Goal: Task Accomplishment & Management: Manage account settings

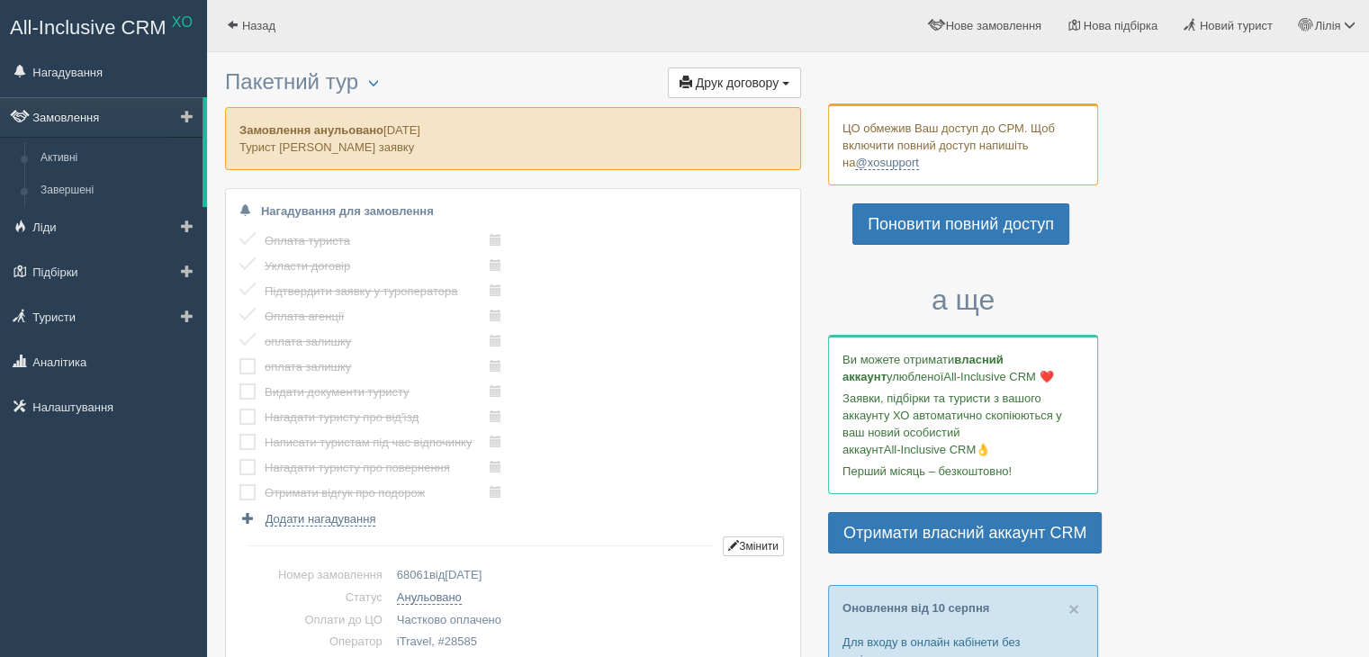
click at [58, 116] on link "Замовлення" at bounding box center [101, 117] width 203 height 40
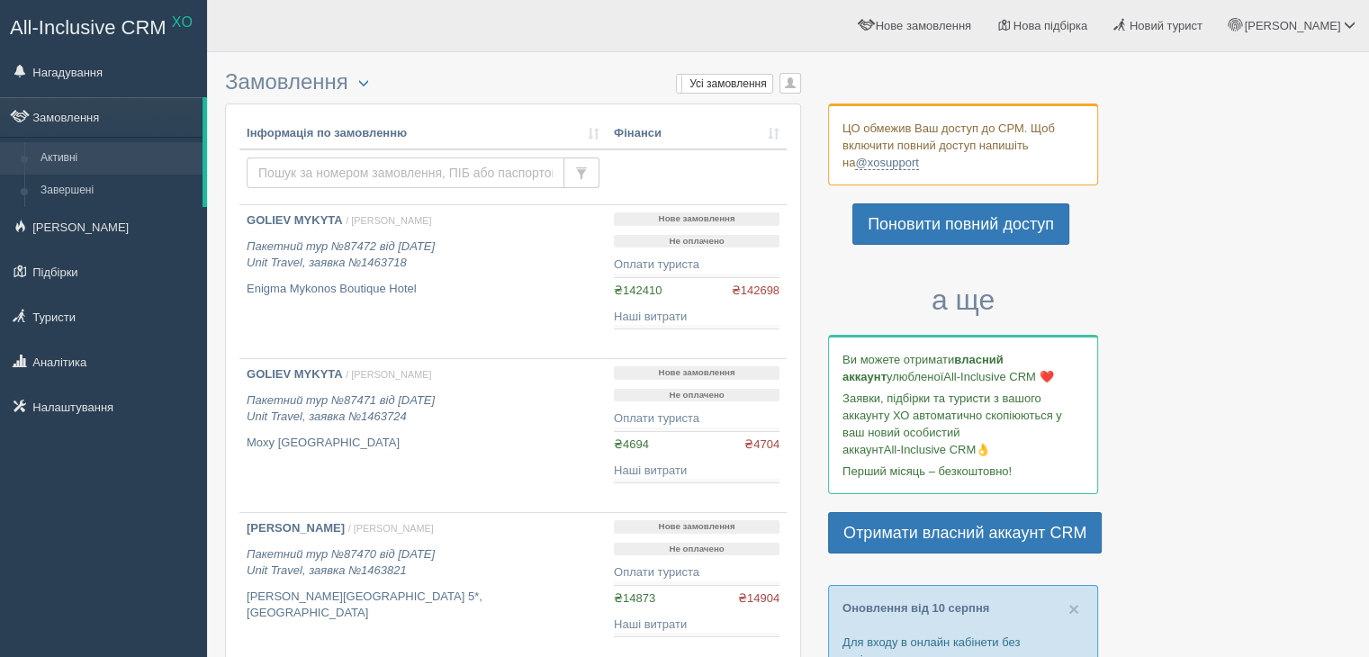
click at [306, 163] on input "text" at bounding box center [406, 173] width 318 height 31
paste input "83422"
type input "83422"
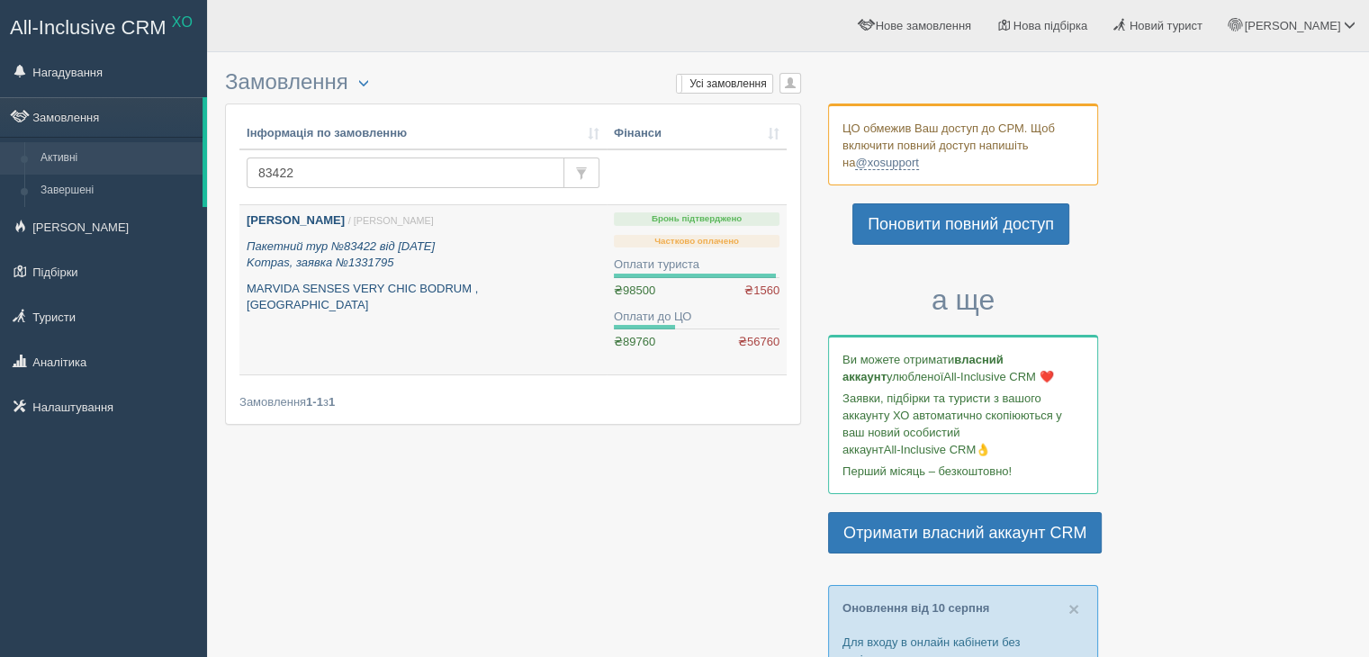
click at [383, 249] on icon "Пакетний тур №83422 від 16.05.2025 Kompas, заявка №1331795" at bounding box center [341, 255] width 188 height 31
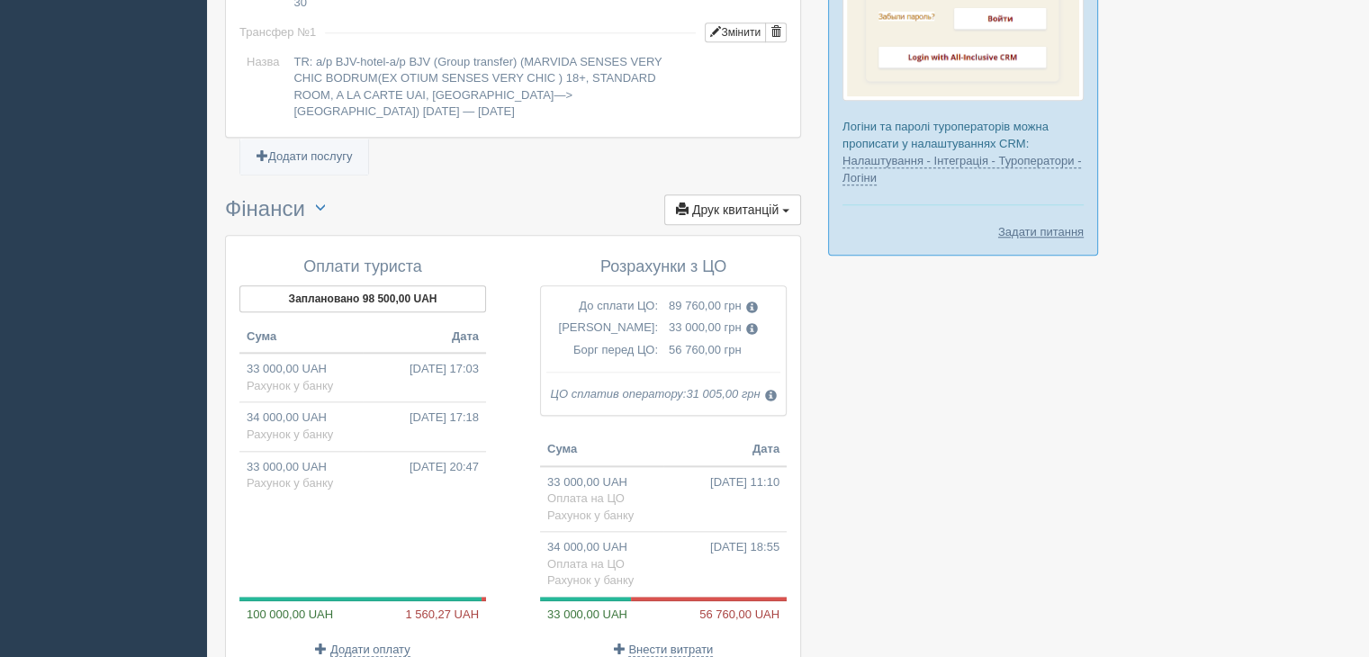
scroll to position [2052, 0]
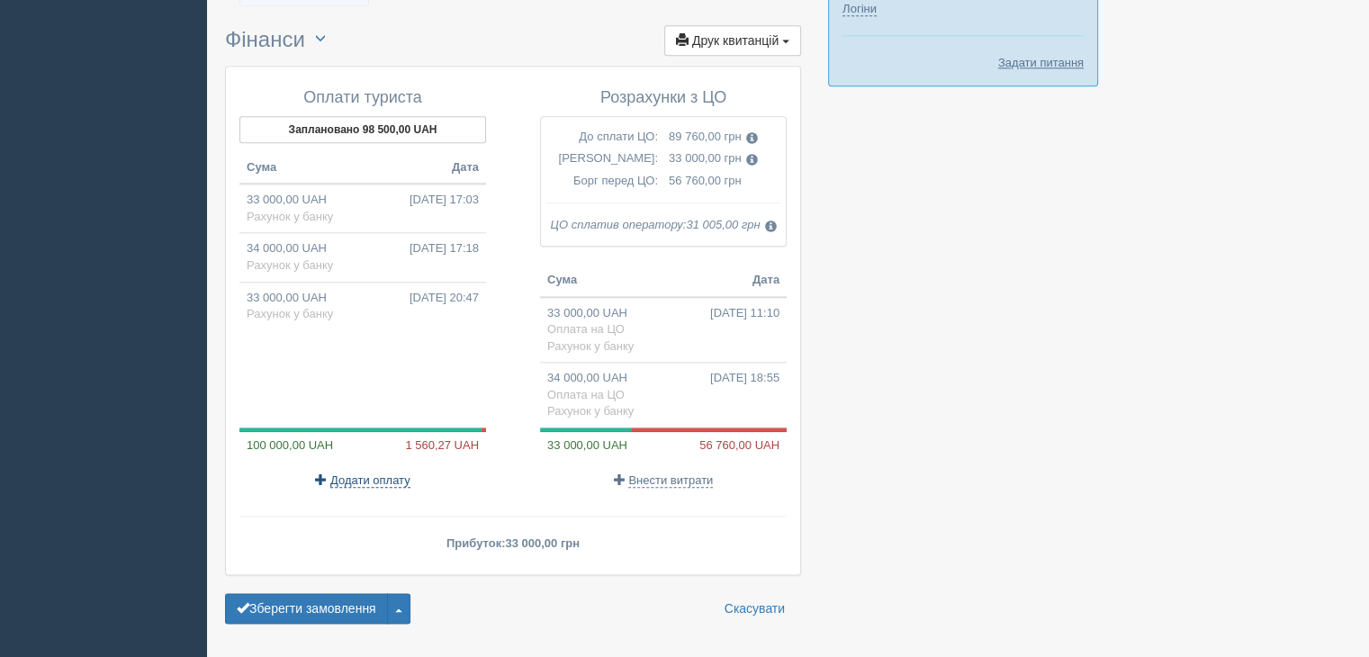
click at [400, 474] on span "Додати оплату" at bounding box center [370, 481] width 80 height 14
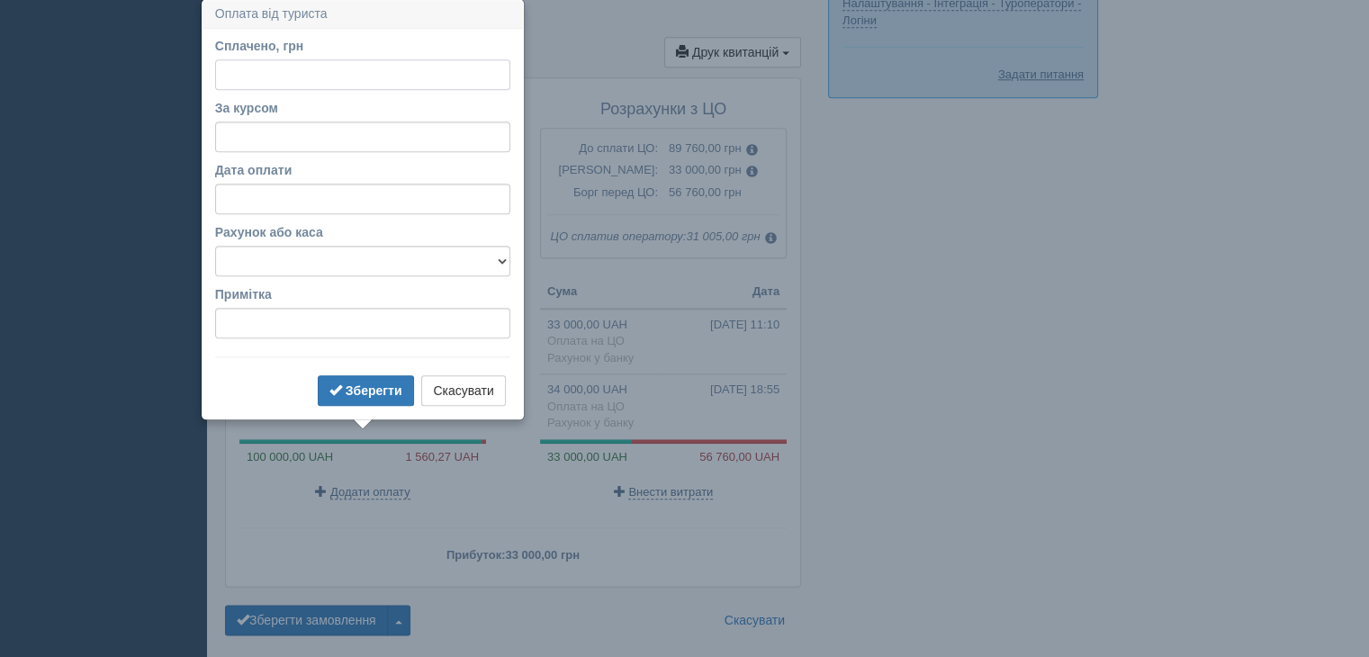
scroll to position [2038, 0]
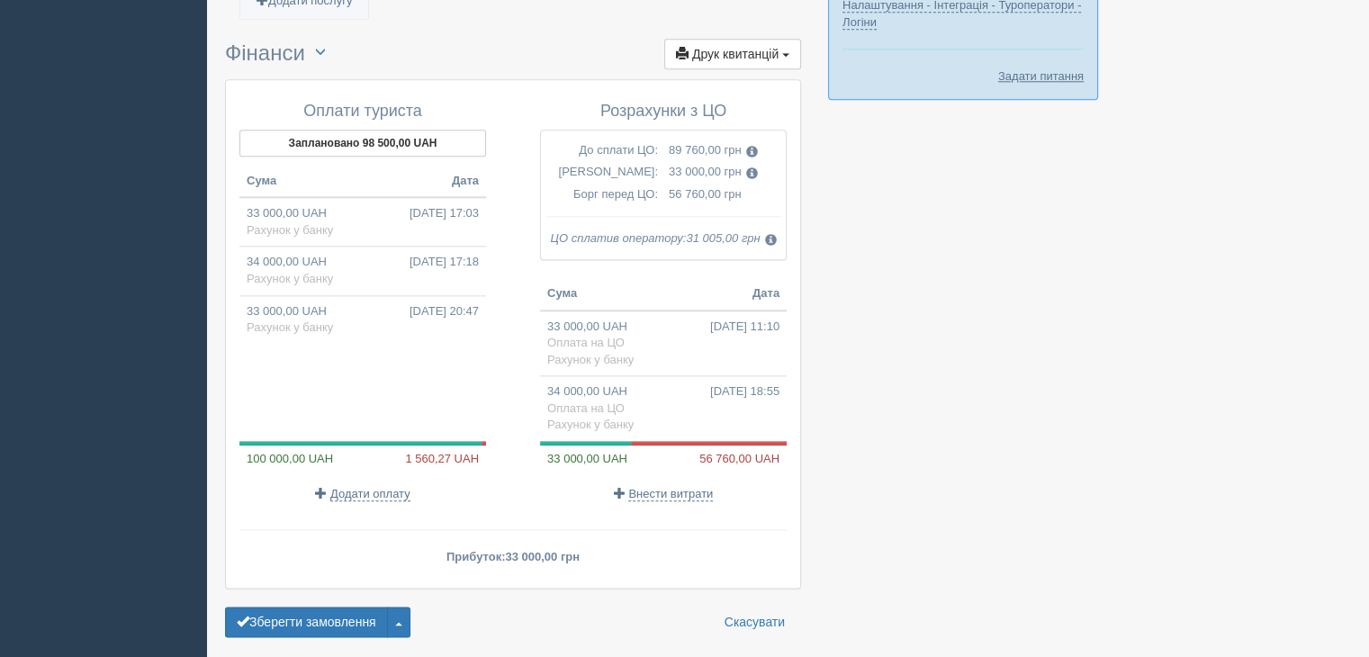
drag, startPoint x: 993, startPoint y: 466, endPoint x: 771, endPoint y: 431, distance: 225.2
click at [366, 487] on span "Додати оплату" at bounding box center [370, 494] width 80 height 14
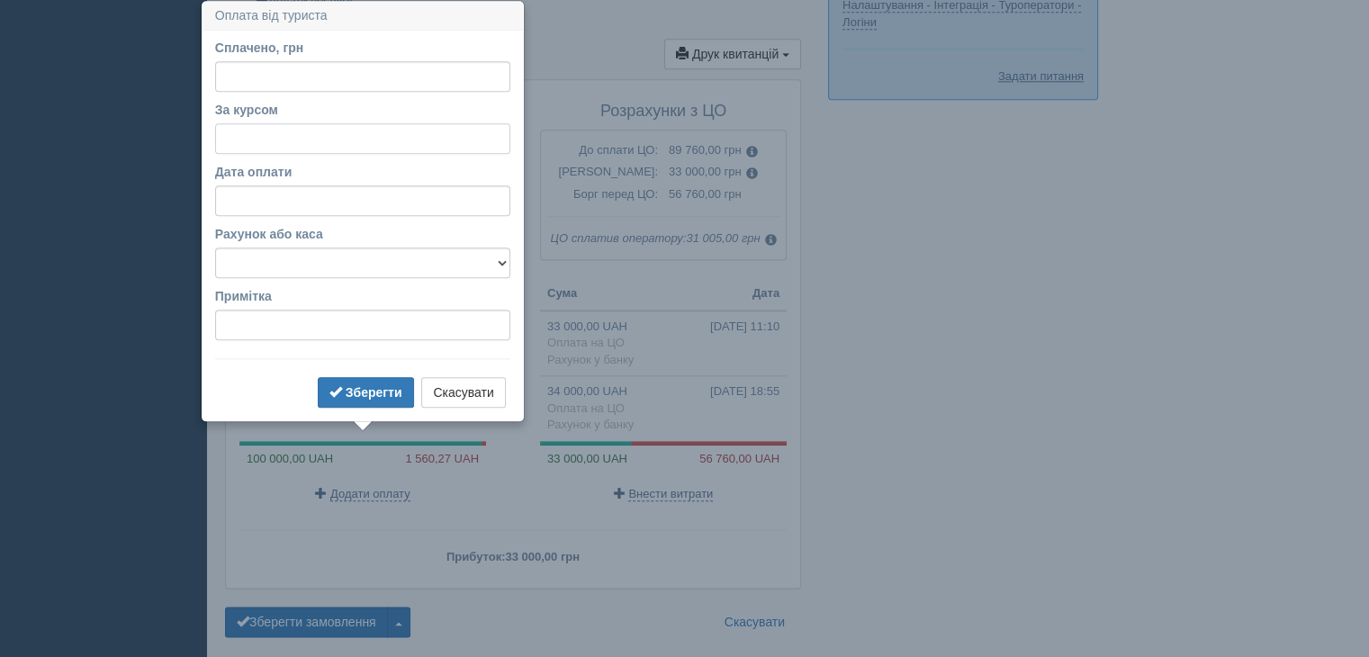
click at [343, 137] on input "За курсом" at bounding box center [362, 138] width 295 height 31
type input "49.69"
click at [357, 69] on input "Сплачено, грн" at bounding box center [362, 76] width 295 height 31
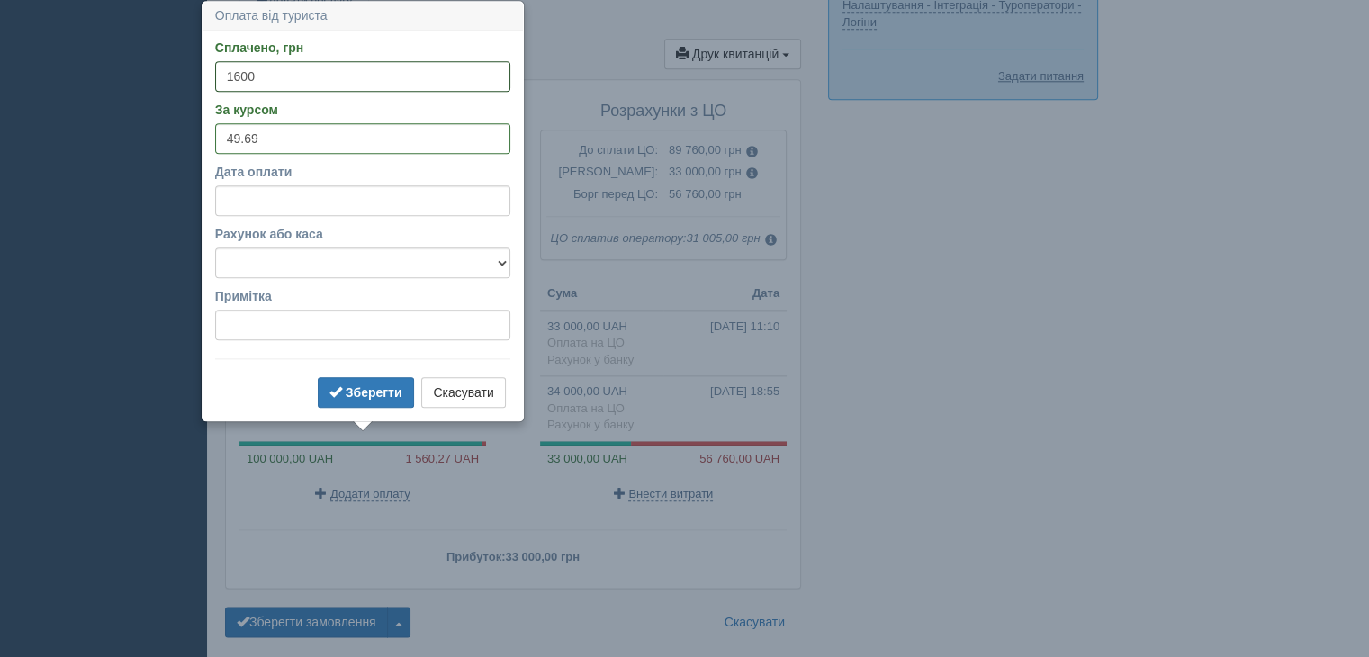
type input "1600"
click at [303, 200] on input "Дата оплати" at bounding box center [362, 200] width 295 height 31
select select "11"
select select "46"
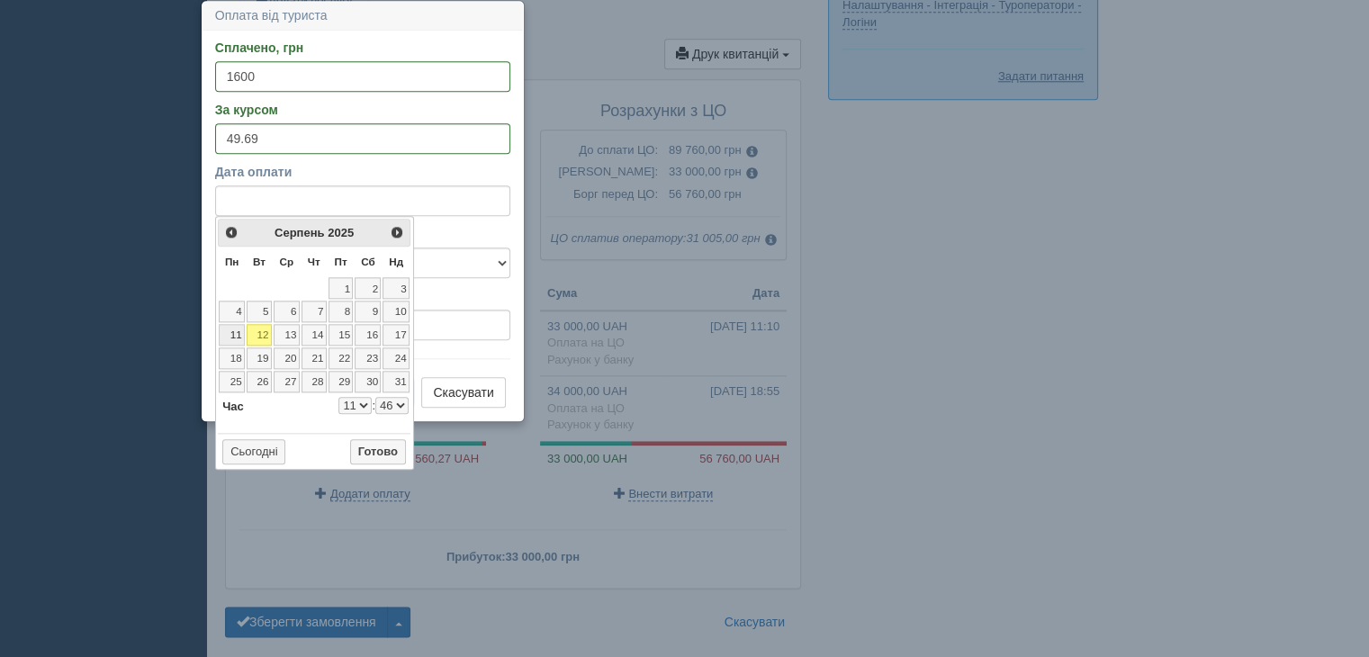
click at [240, 330] on link "11" at bounding box center [232, 335] width 26 height 22
select select "11"
select select "46"
click at [484, 271] on select "Готівка Картка Рахунок у банку" at bounding box center [362, 263] width 295 height 31
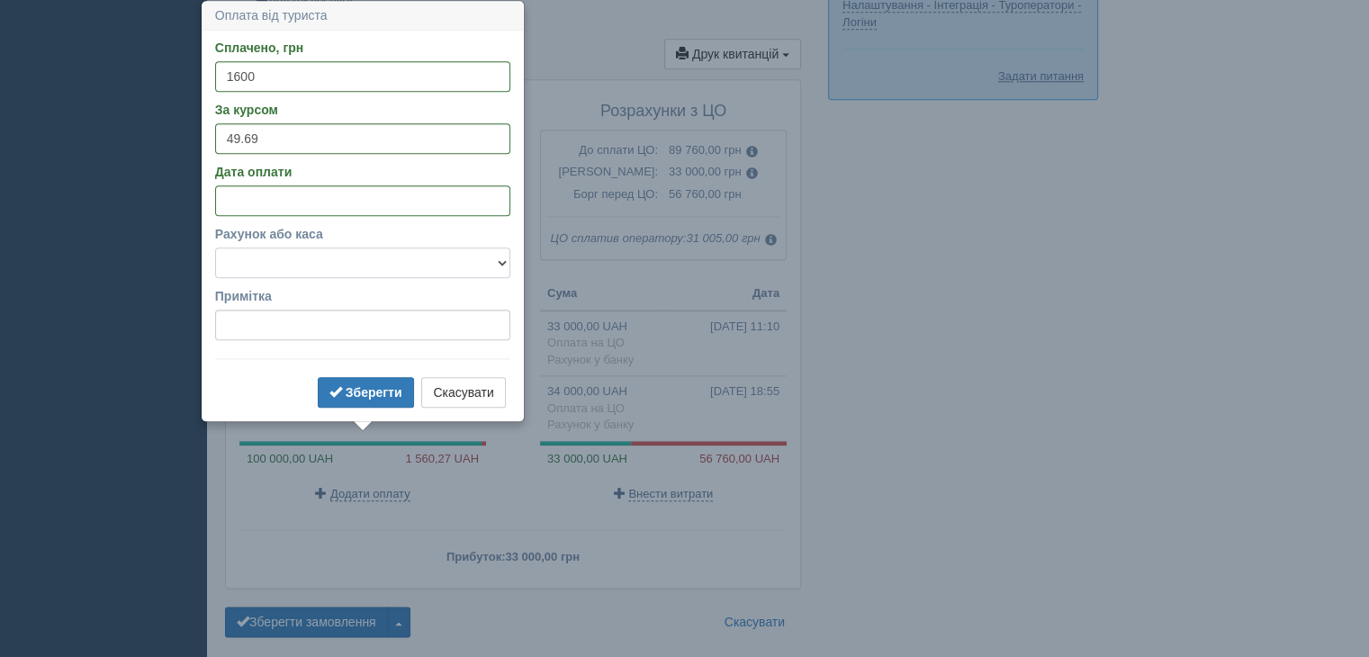
select select "1166"
click at [215, 248] on select "Готівка Картка Рахунок у банку" at bounding box center [362, 263] width 295 height 31
click at [368, 379] on button "Зберегти" at bounding box center [366, 392] width 96 height 31
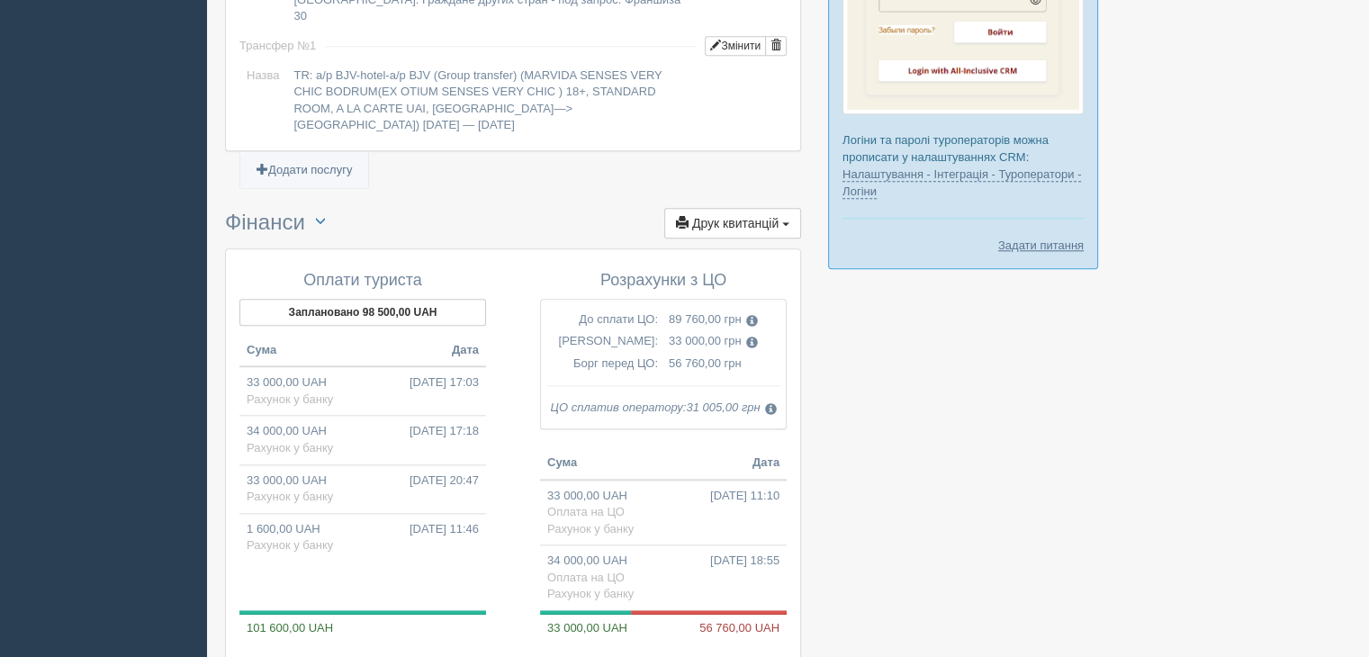
scroll to position [1858, 0]
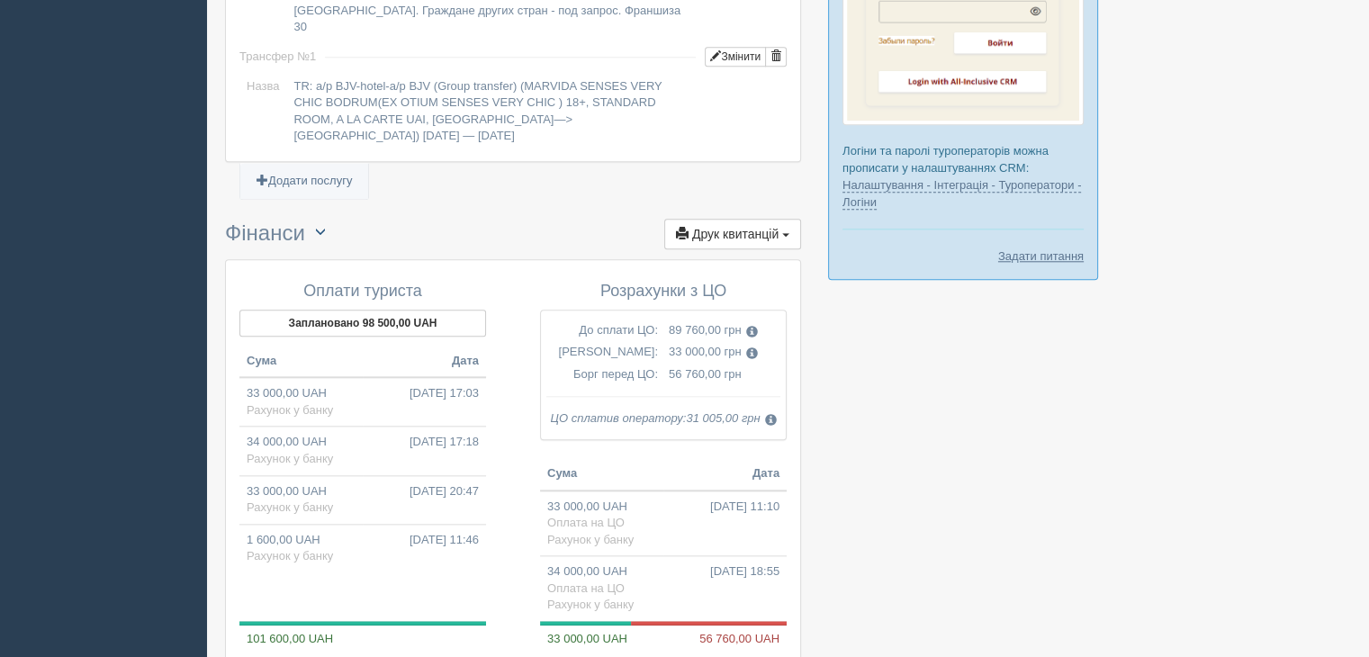
click at [328, 219] on button "button" at bounding box center [320, 232] width 31 height 27
click at [375, 253] on link "Переключити UAH / EUR" at bounding box center [392, 268] width 172 height 30
click at [317, 219] on button "button" at bounding box center [320, 232] width 31 height 27
click at [361, 253] on link "Переключити UAH / EUR" at bounding box center [392, 268] width 172 height 30
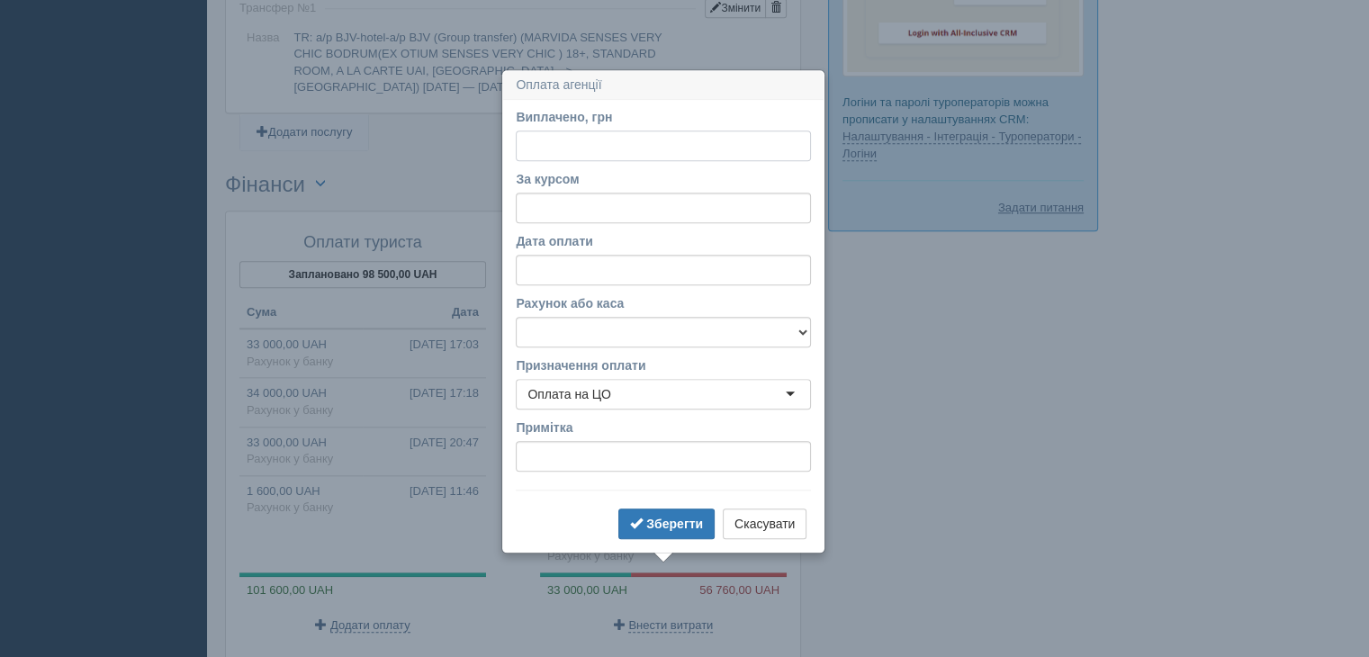
scroll to position [1976, 0]
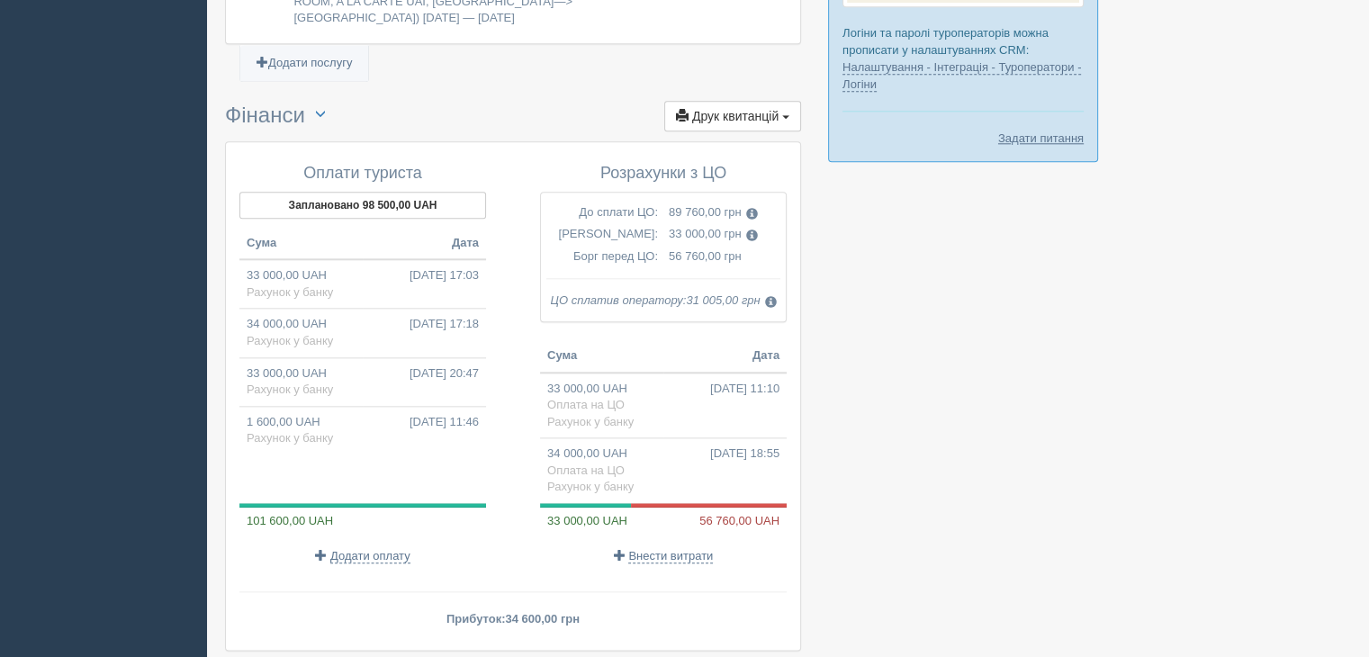
drag, startPoint x: 698, startPoint y: 500, endPoint x: 680, endPoint y: 500, distance: 18.0
click at [697, 549] on span "Внести витрати" at bounding box center [670, 556] width 85 height 14
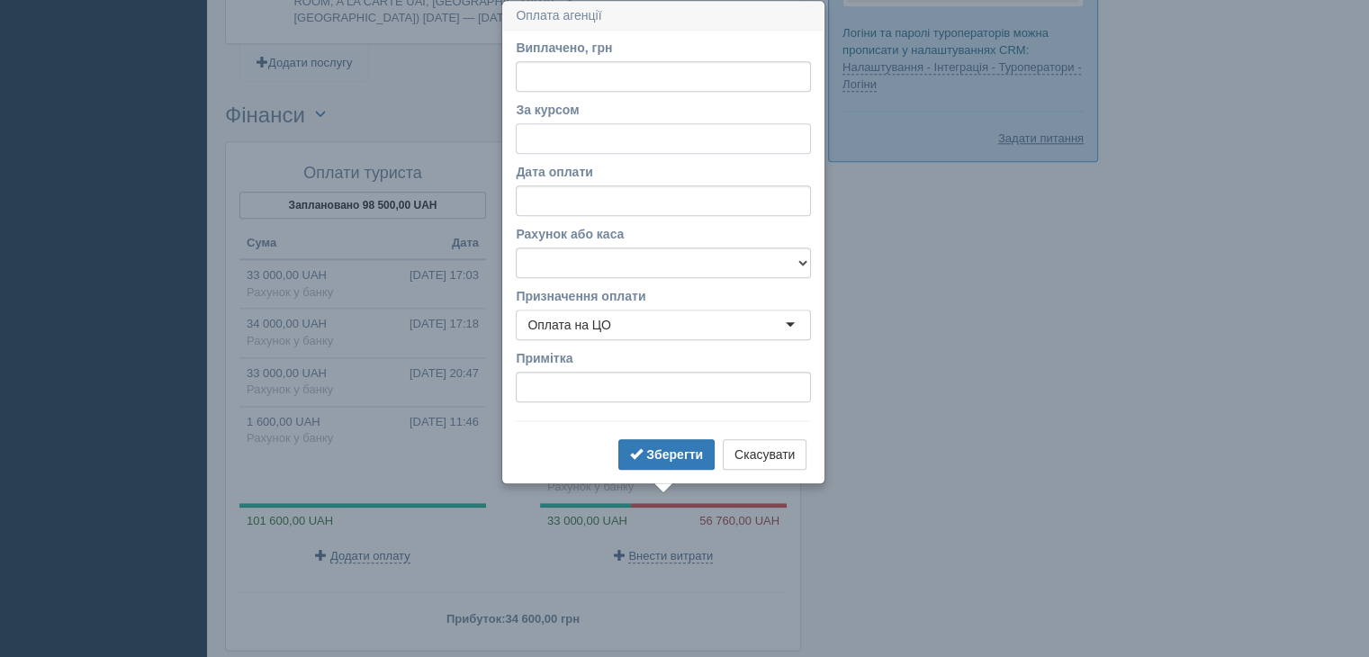
click at [594, 149] on input "За курсом" at bounding box center [663, 138] width 295 height 31
type input "49.69"
click at [729, 81] on input "Виплачено, грн" at bounding box center [663, 76] width 295 height 31
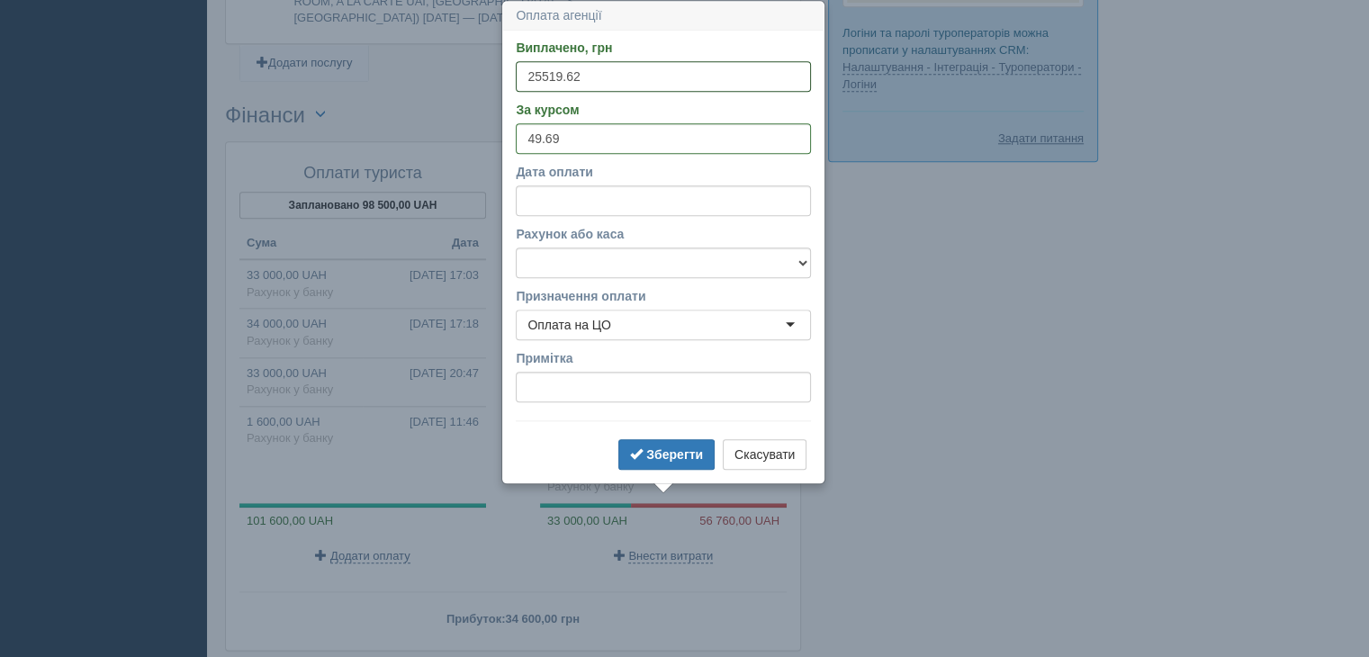
type input "25519.62"
select select "11"
select select "46"
click at [536, 196] on input "Дата оплати" at bounding box center [663, 200] width 295 height 31
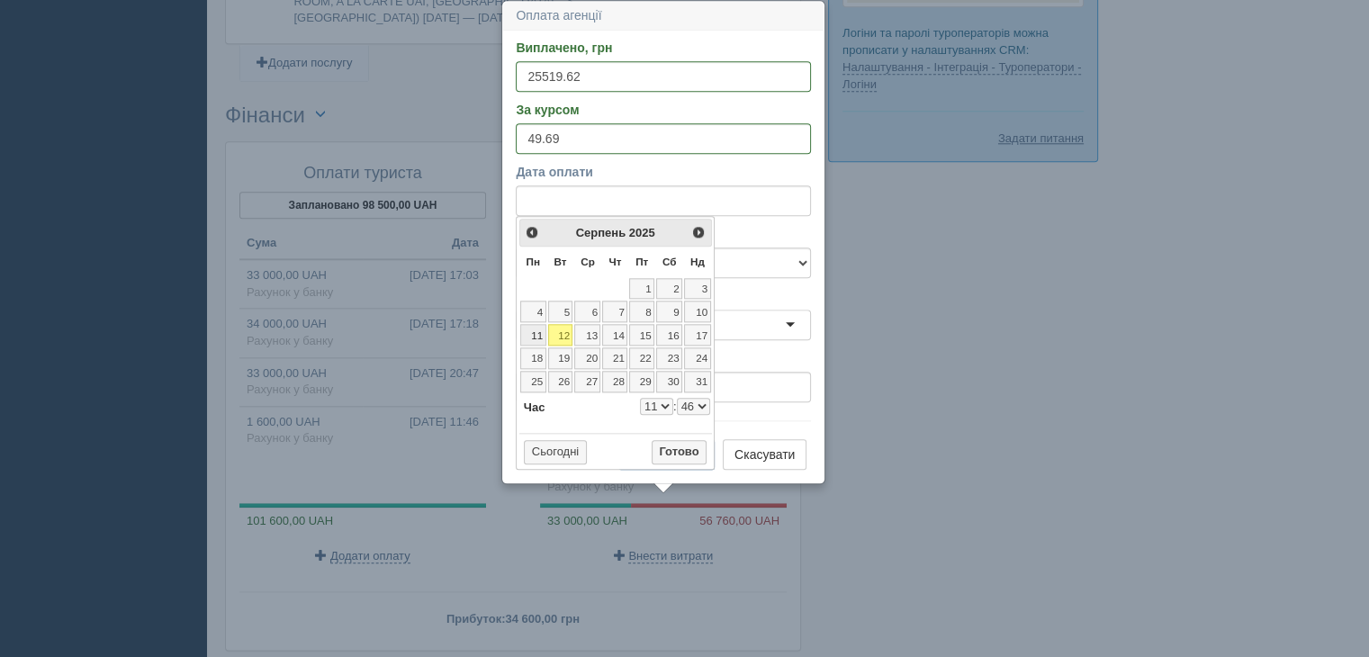
click at [526, 330] on link "11" at bounding box center [533, 335] width 26 height 22
select select "11"
select select "46"
click at [763, 271] on select "Готівка Картка Рахунок у банку" at bounding box center [663, 263] width 295 height 31
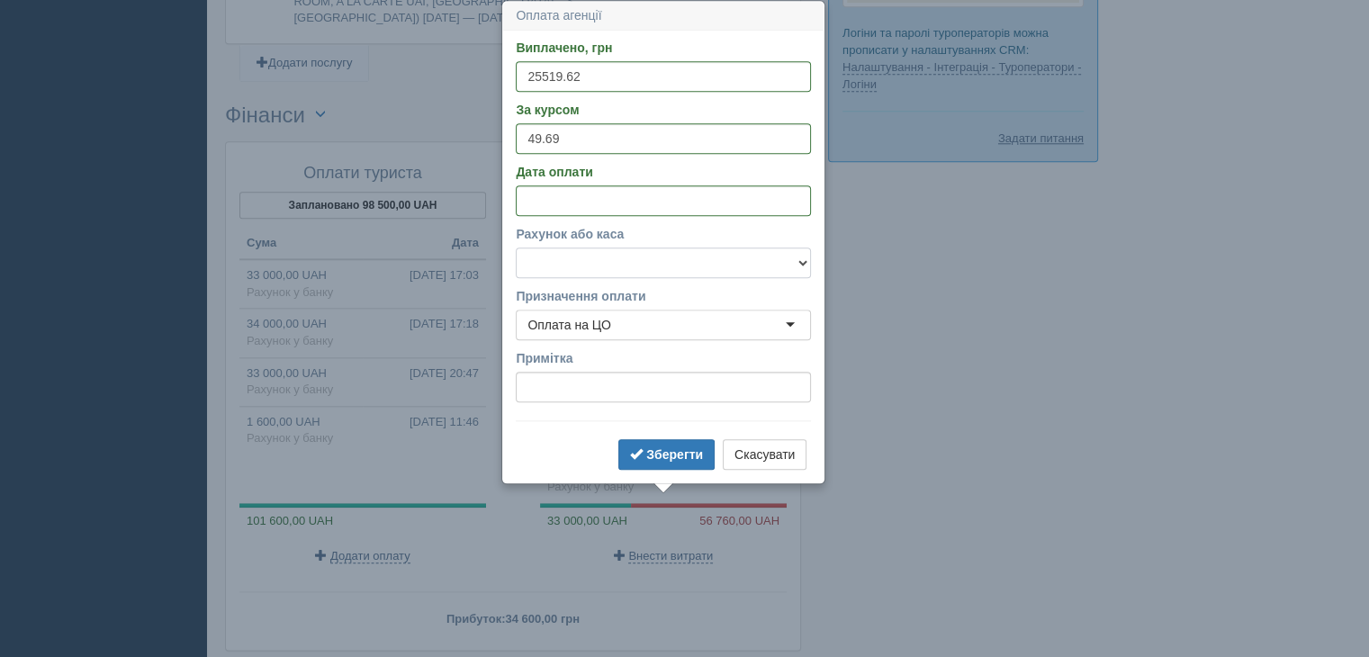
select select "1166"
click at [516, 248] on select "Готівка Картка Рахунок у банку" at bounding box center [663, 263] width 295 height 31
click at [673, 437] on form "Виплачено, грн 25519.62 За курсом 49.69 Дата оплати Рахунок або каса Готівка Ка…" at bounding box center [663, 257] width 295 height 436
click at [667, 449] on b "Зберегти" at bounding box center [674, 454] width 57 height 14
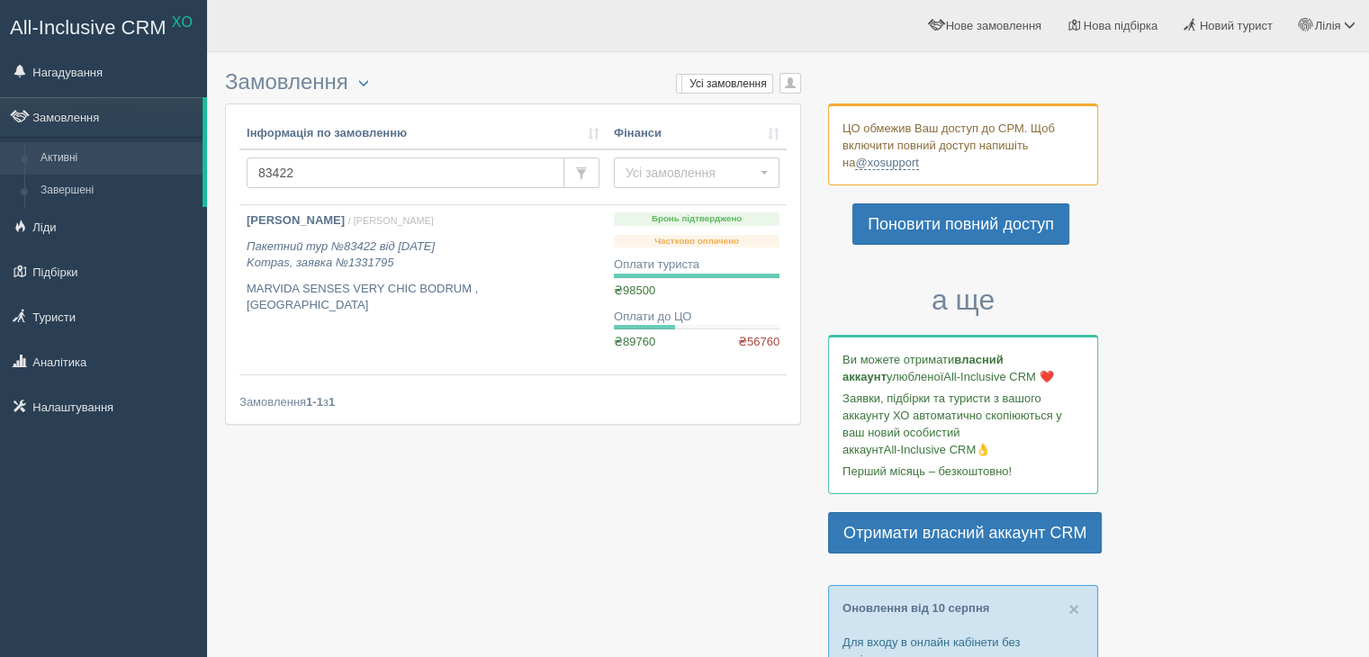
click at [272, 165] on input "83422" at bounding box center [406, 173] width 318 height 31
paste input "79719"
type input "79719"
click at [368, 267] on icon "Пакетний тур №79719 від [DATE] Join UP, заявка №3623875" at bounding box center [341, 255] width 188 height 31
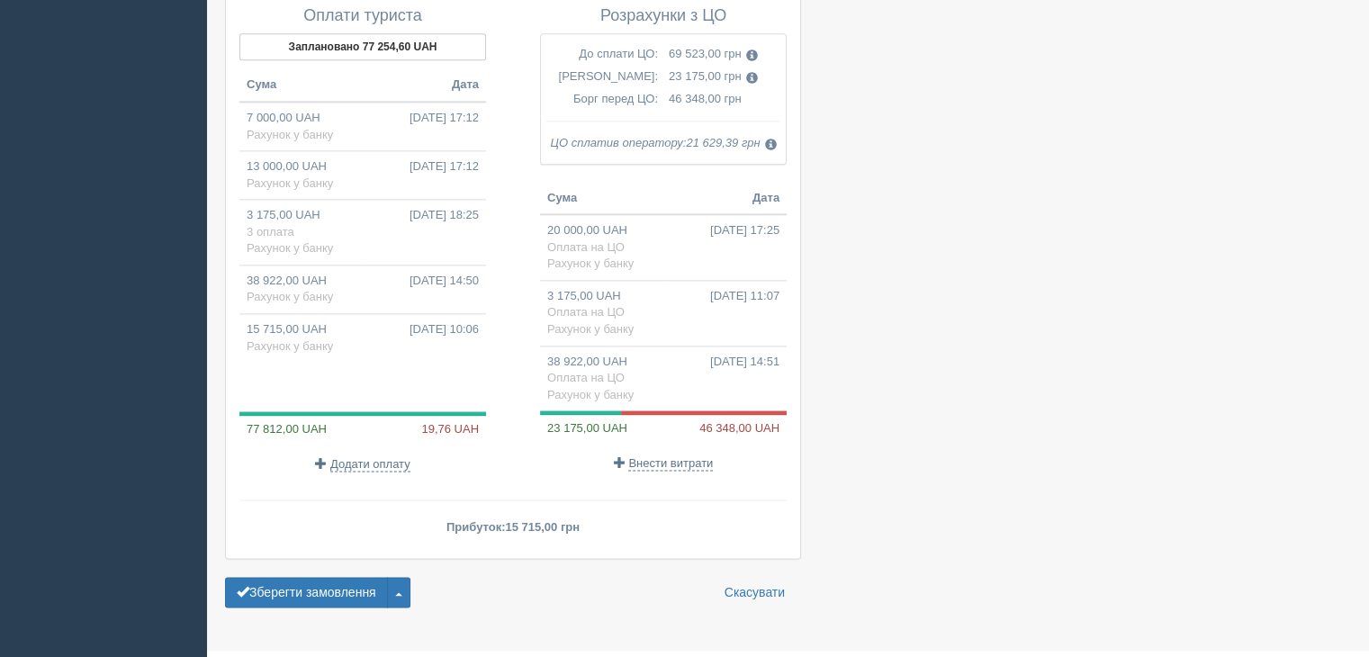
click at [259, 339] on span "Рахунок у банку" at bounding box center [290, 346] width 86 height 14
type input "15715.00"
type input "48.28"
select select "1166"
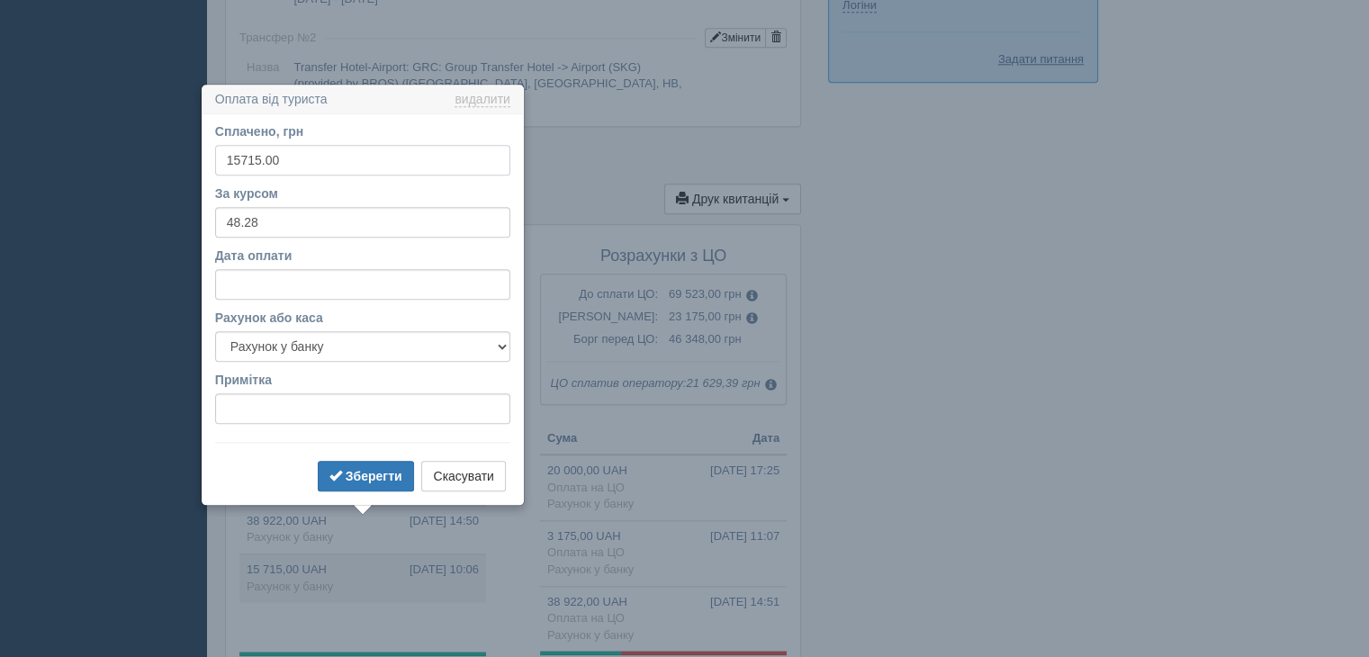
scroll to position [2139, 0]
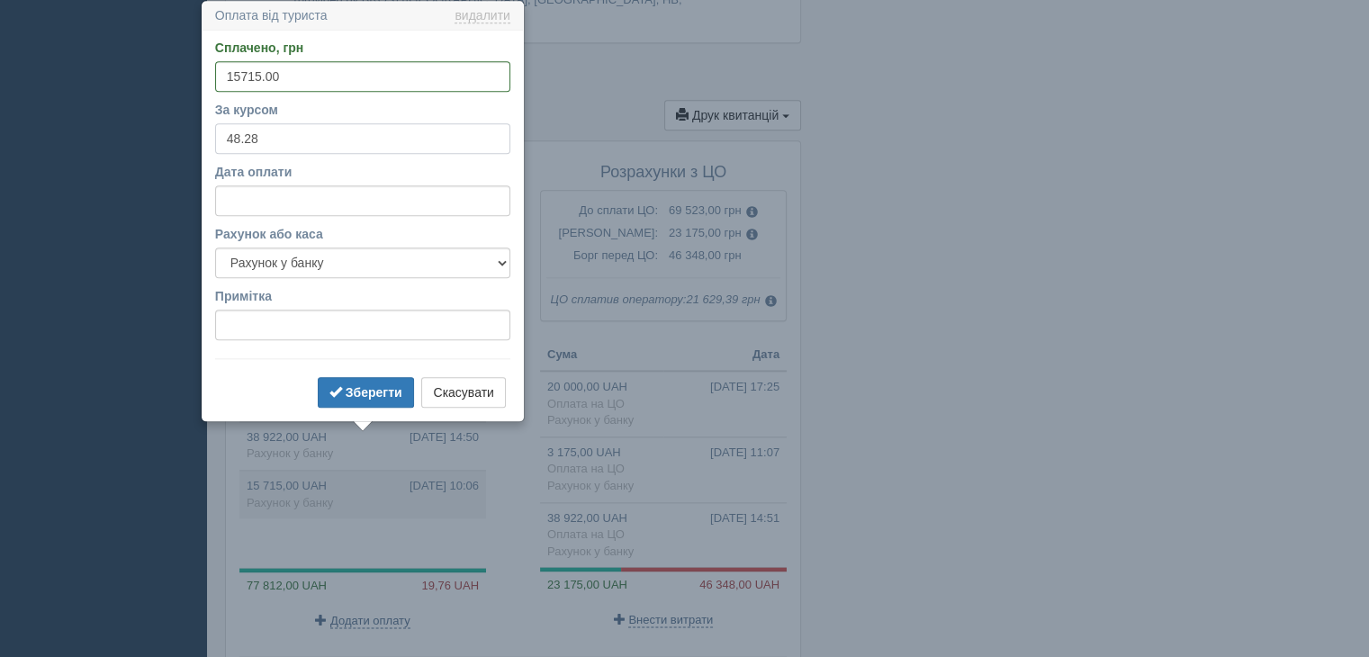
drag, startPoint x: 253, startPoint y: 133, endPoint x: 263, endPoint y: 133, distance: 9.9
click at [263, 133] on input "48.28" at bounding box center [362, 138] width 295 height 31
click at [367, 390] on b "Зберегти" at bounding box center [374, 392] width 57 height 14
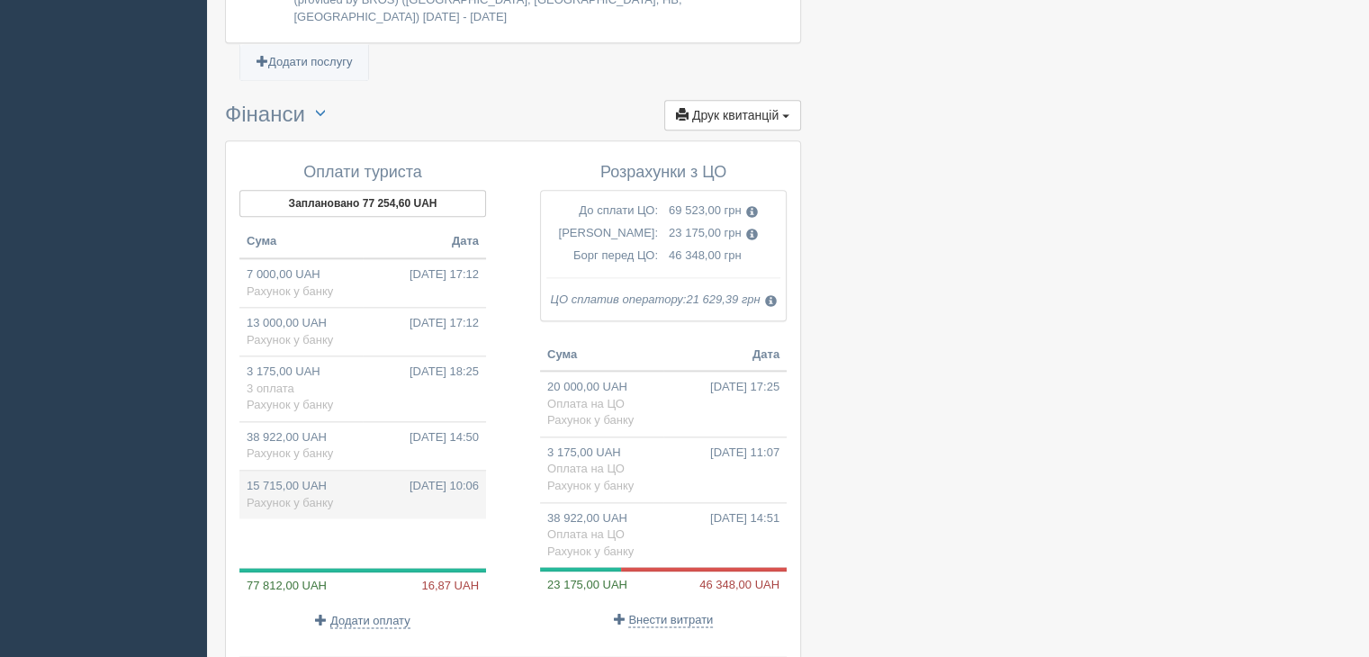
click at [333, 471] on td "15 715,00 UAH [DATE] 10:06 Рахунок у банку" at bounding box center [363, 495] width 247 height 49
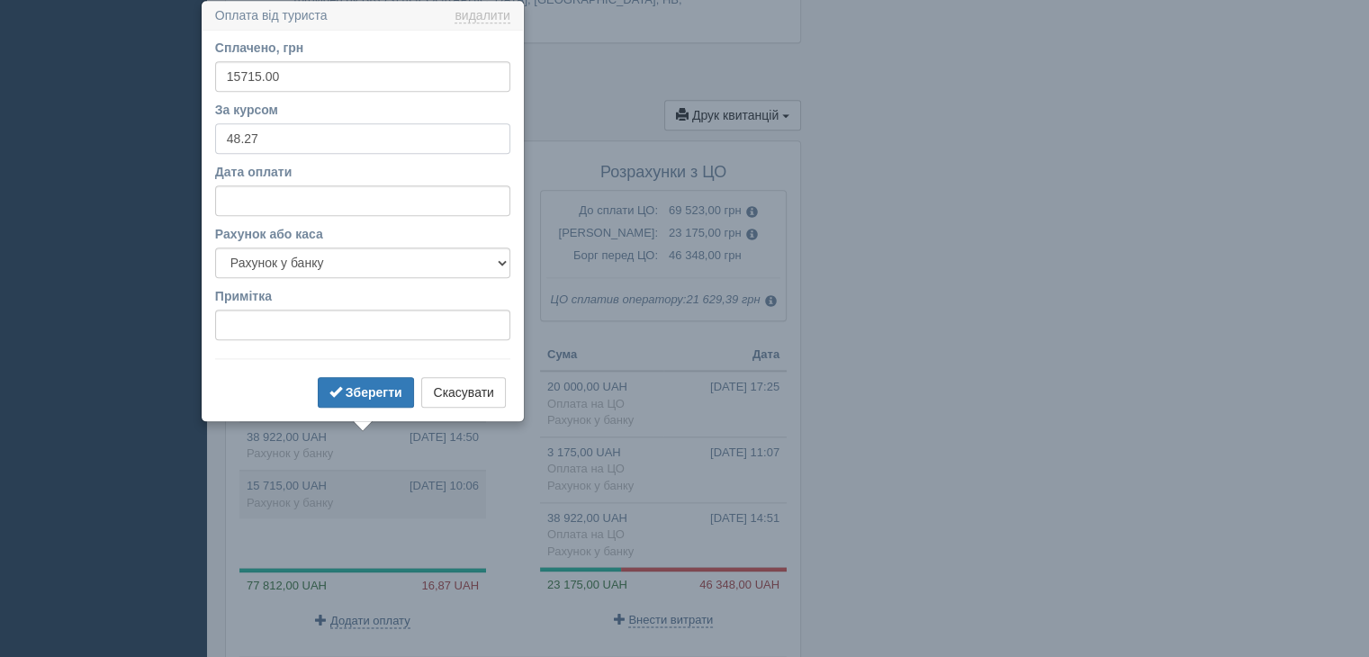
drag, startPoint x: 244, startPoint y: 138, endPoint x: 278, endPoint y: 138, distance: 34.2
click at [278, 138] on input "48.27" at bounding box center [362, 138] width 295 height 31
click at [339, 390] on span "submit" at bounding box center [336, 391] width 13 height 13
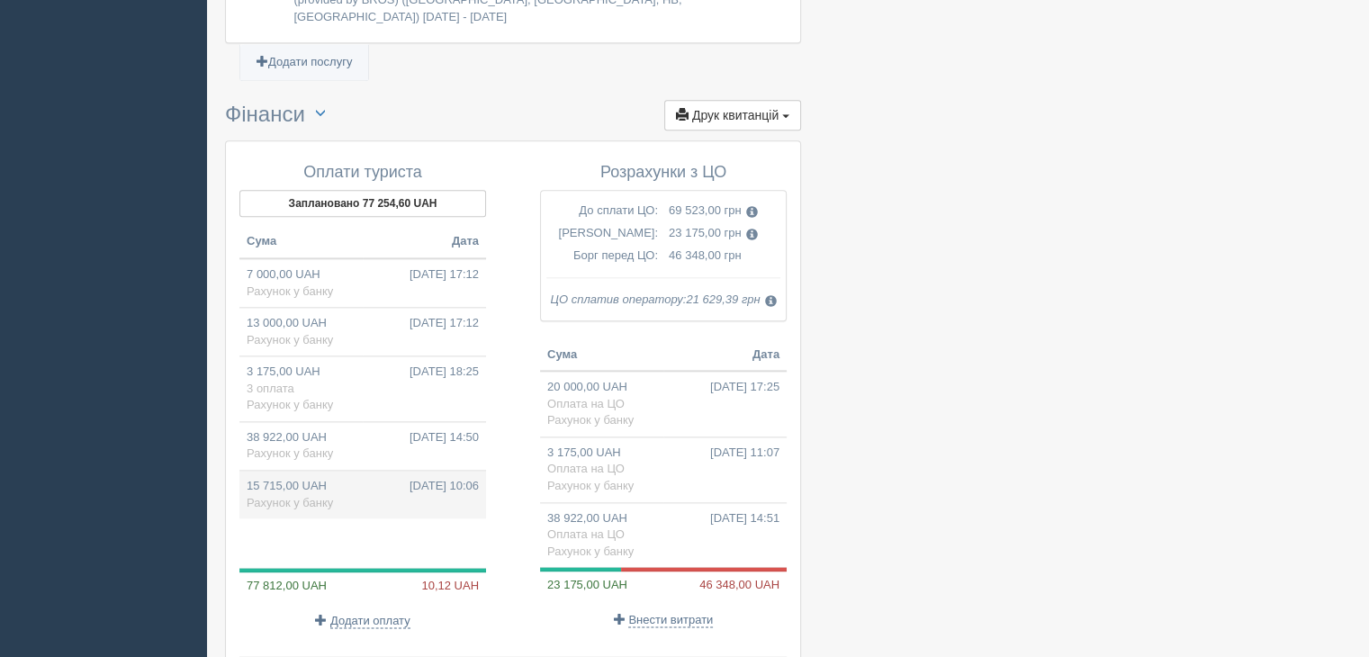
click at [345, 471] on td "15 715,00 UAH [DATE] 10:06 Рахунок у банку" at bounding box center [363, 495] width 247 height 49
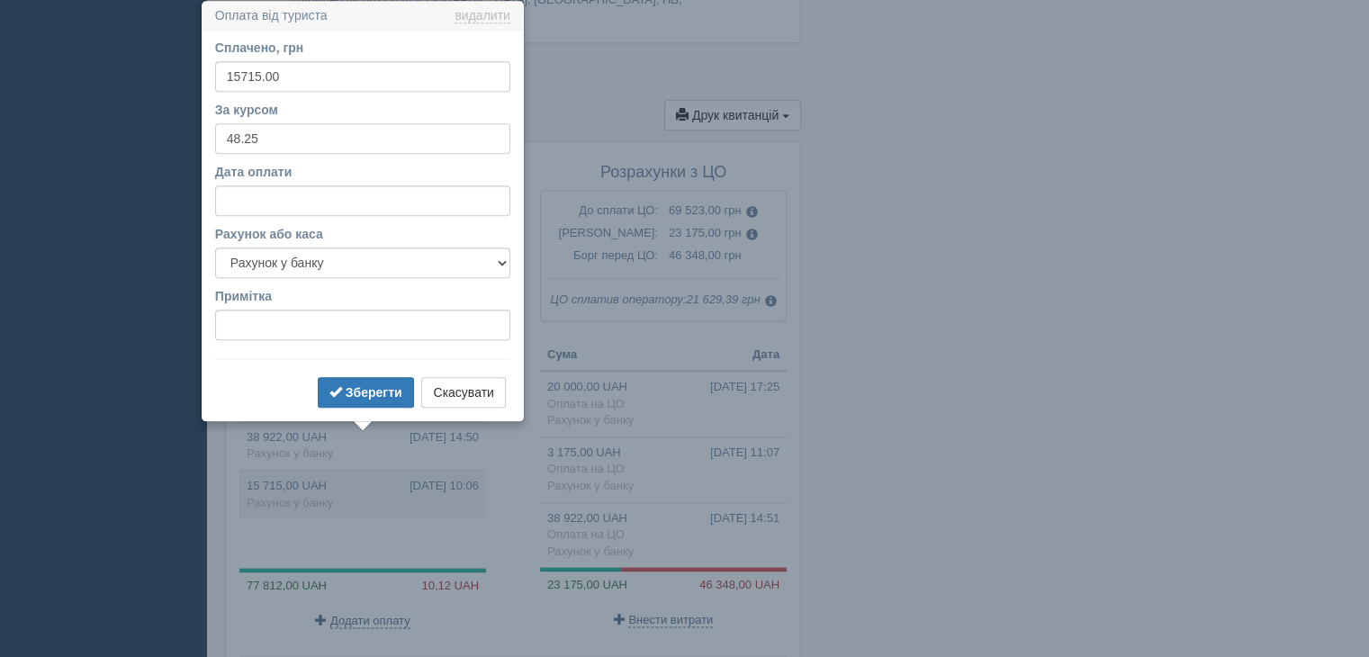
drag, startPoint x: 252, startPoint y: 139, endPoint x: 281, endPoint y: 131, distance: 29.9
click at [281, 131] on input "48.25" at bounding box center [362, 138] width 295 height 31
click at [380, 386] on b "Зберегти" at bounding box center [374, 392] width 57 height 14
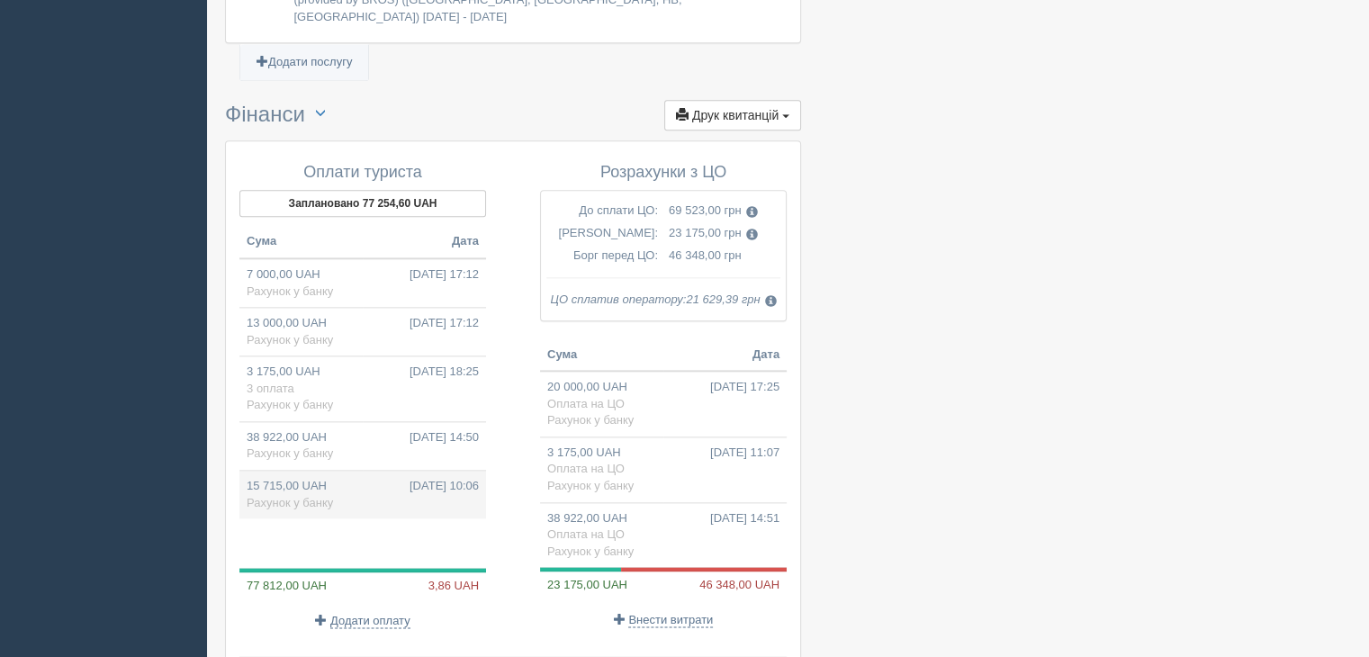
click at [258, 471] on td "15 715,00 UAH [DATE] 10:06 Рахунок у банку" at bounding box center [363, 495] width 247 height 49
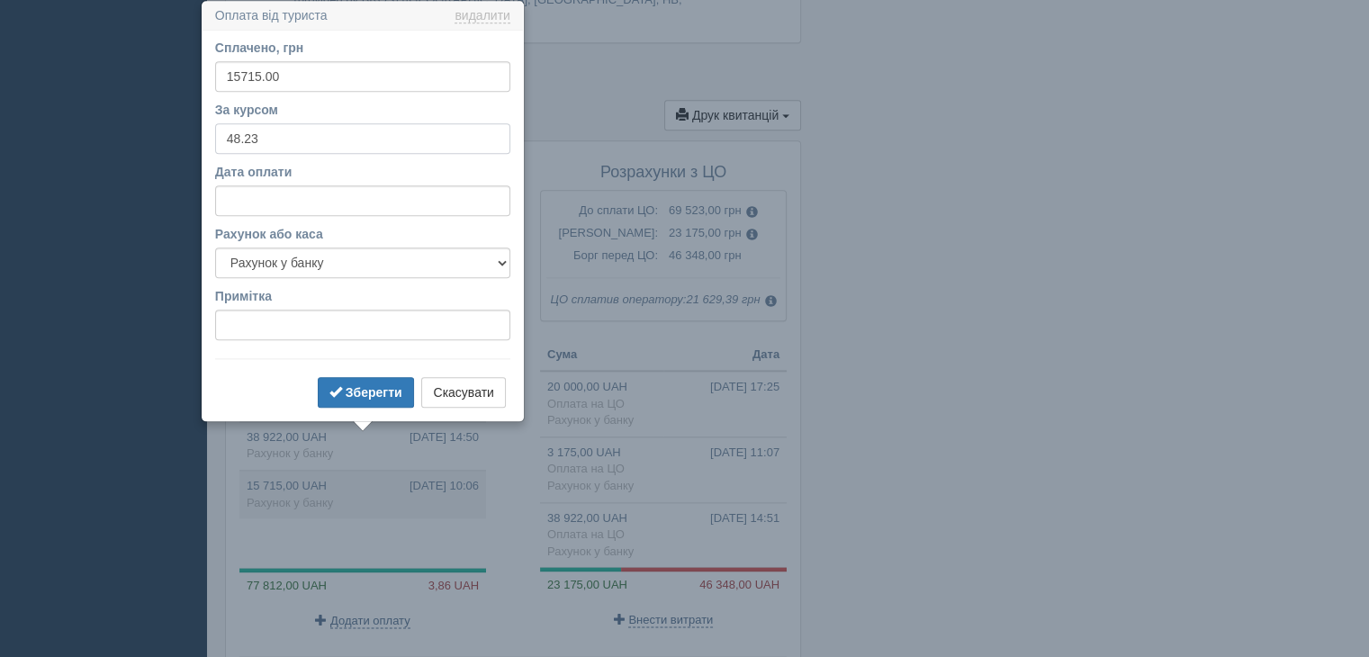
click at [269, 135] on input "48.23" at bounding box center [362, 138] width 295 height 31
click at [346, 387] on button "Зберегти" at bounding box center [366, 392] width 96 height 31
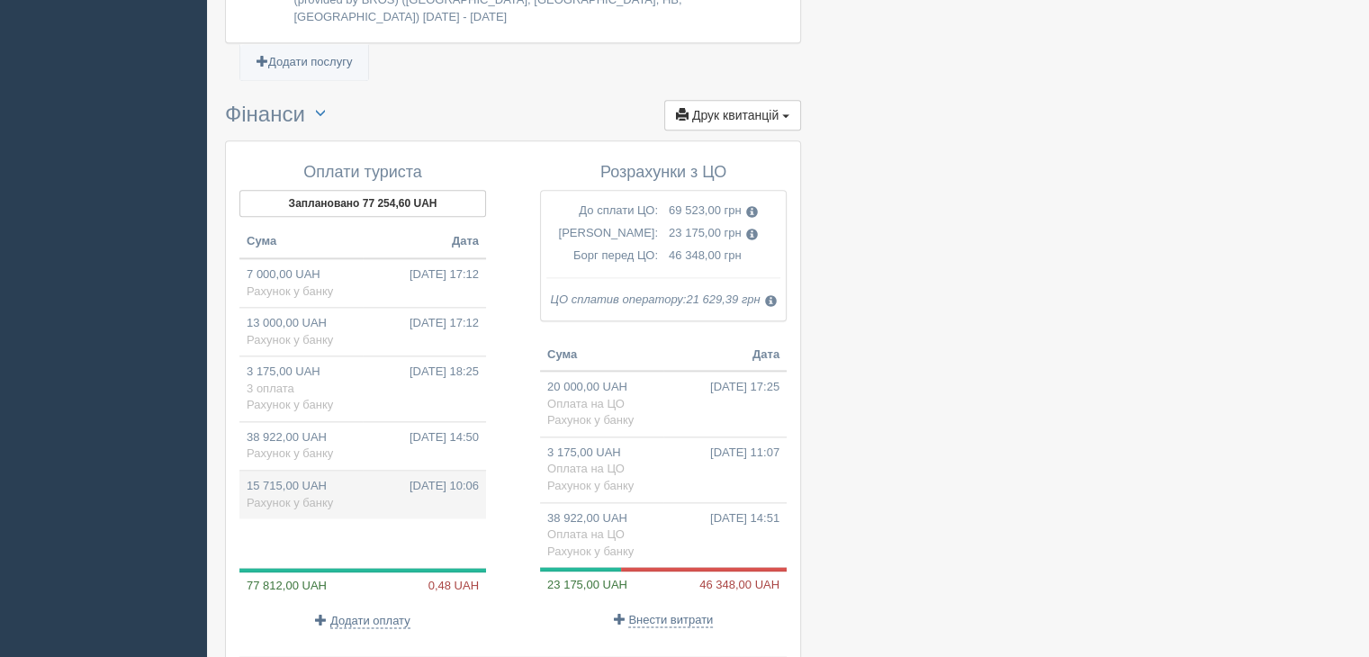
click at [277, 471] on td "15 715,00 UAH [DATE] 10:06 Рахунок у банку" at bounding box center [363, 495] width 247 height 49
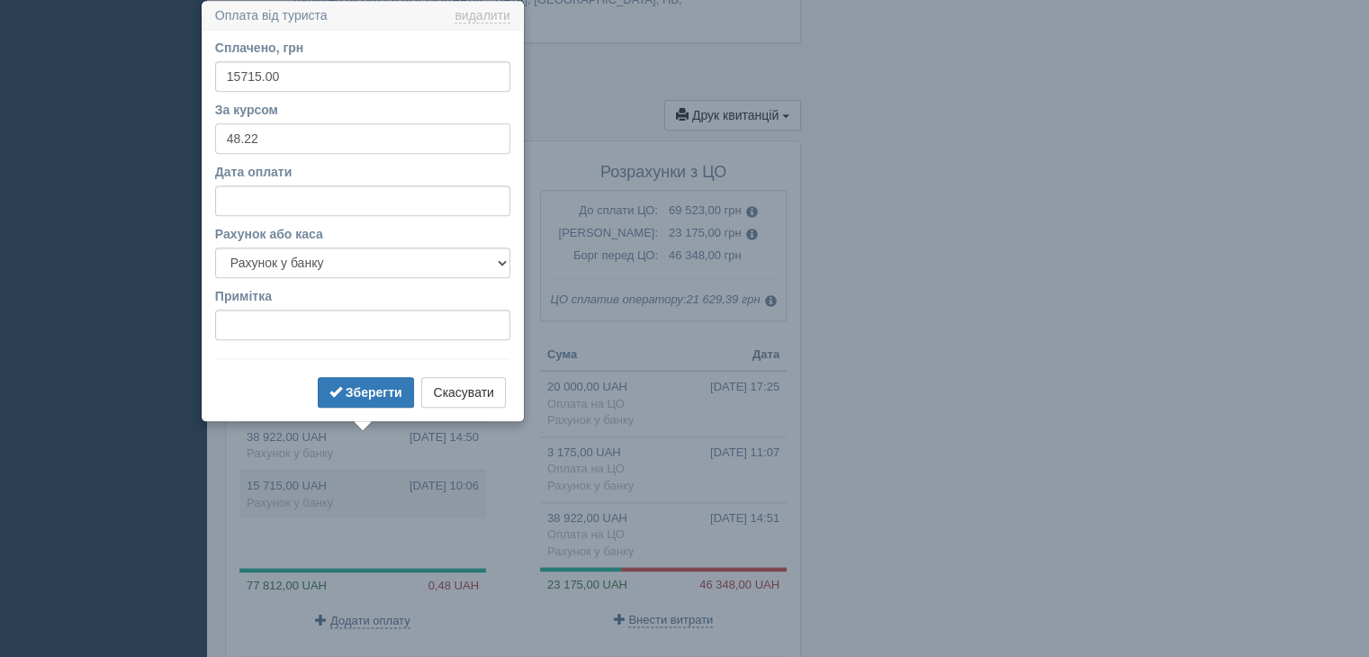
click at [270, 139] on input "48.22" at bounding box center [362, 138] width 295 height 31
type input "48.21"
click at [359, 393] on b "Зберегти" at bounding box center [374, 392] width 57 height 14
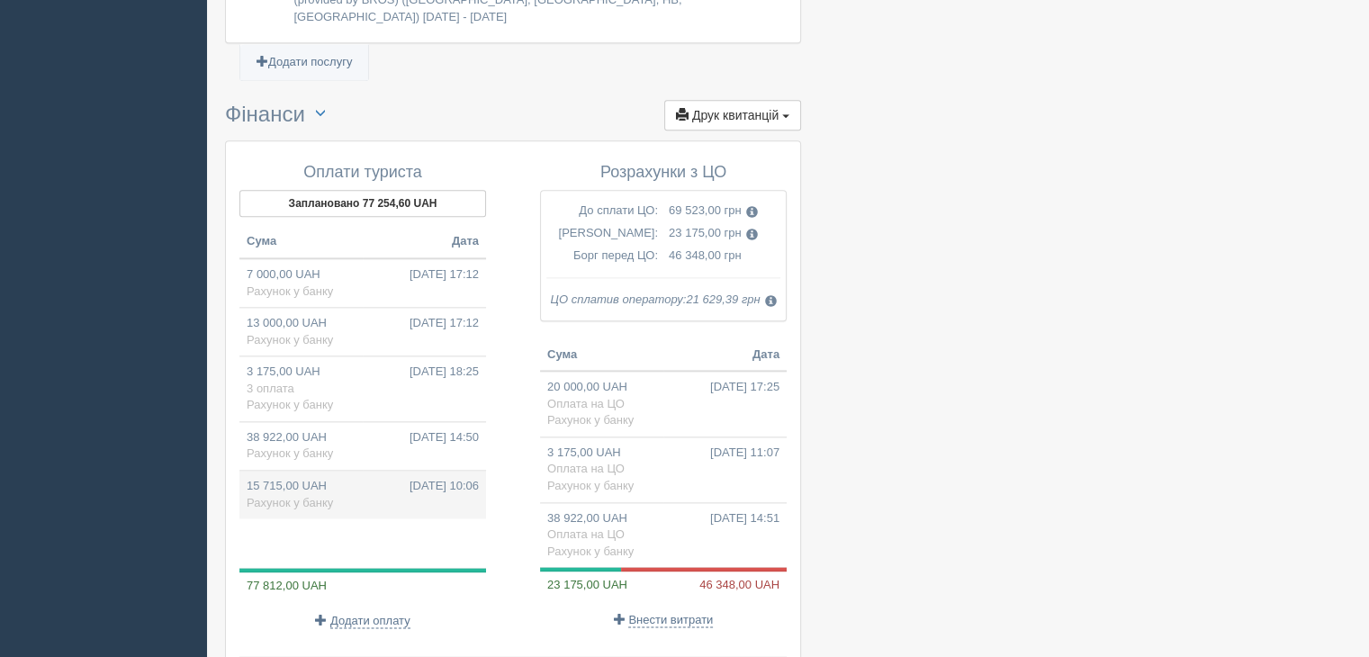
click at [274, 471] on td "15 715,00 UAH [DATE] 10:06 Рахунок у банку" at bounding box center [363, 495] width 247 height 49
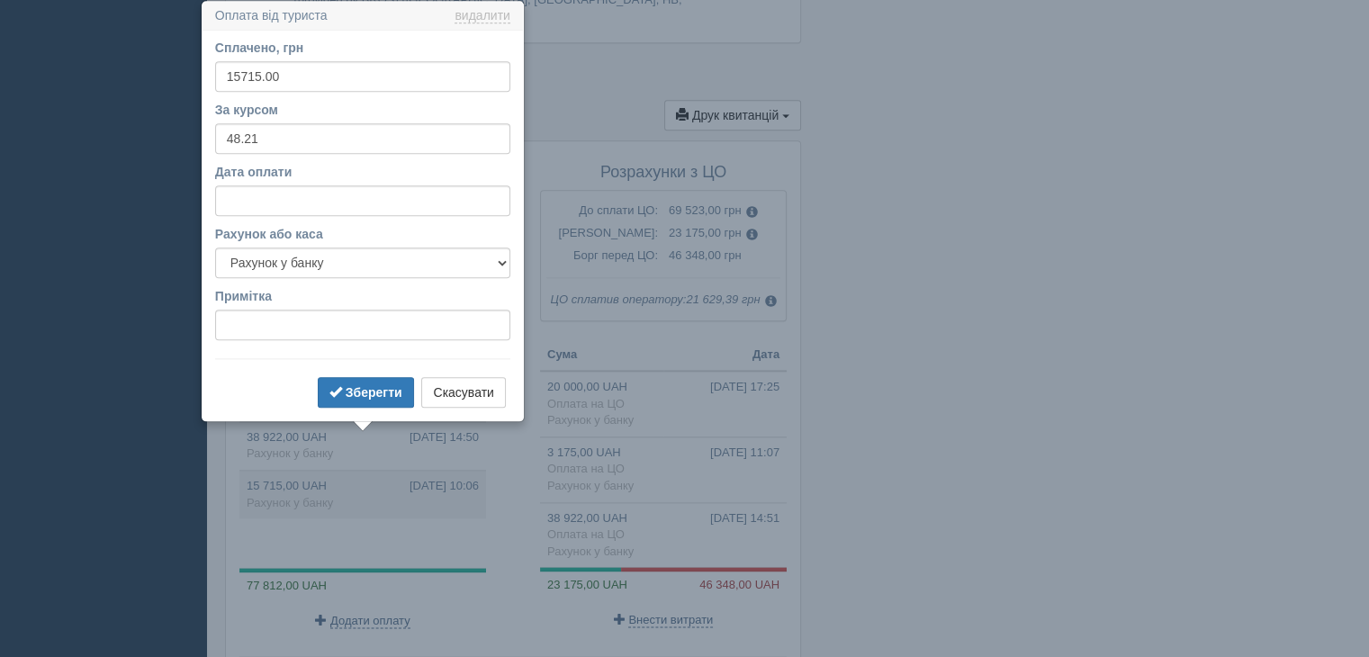
drag, startPoint x: 916, startPoint y: 350, endPoint x: 907, endPoint y: 351, distance: 9.0
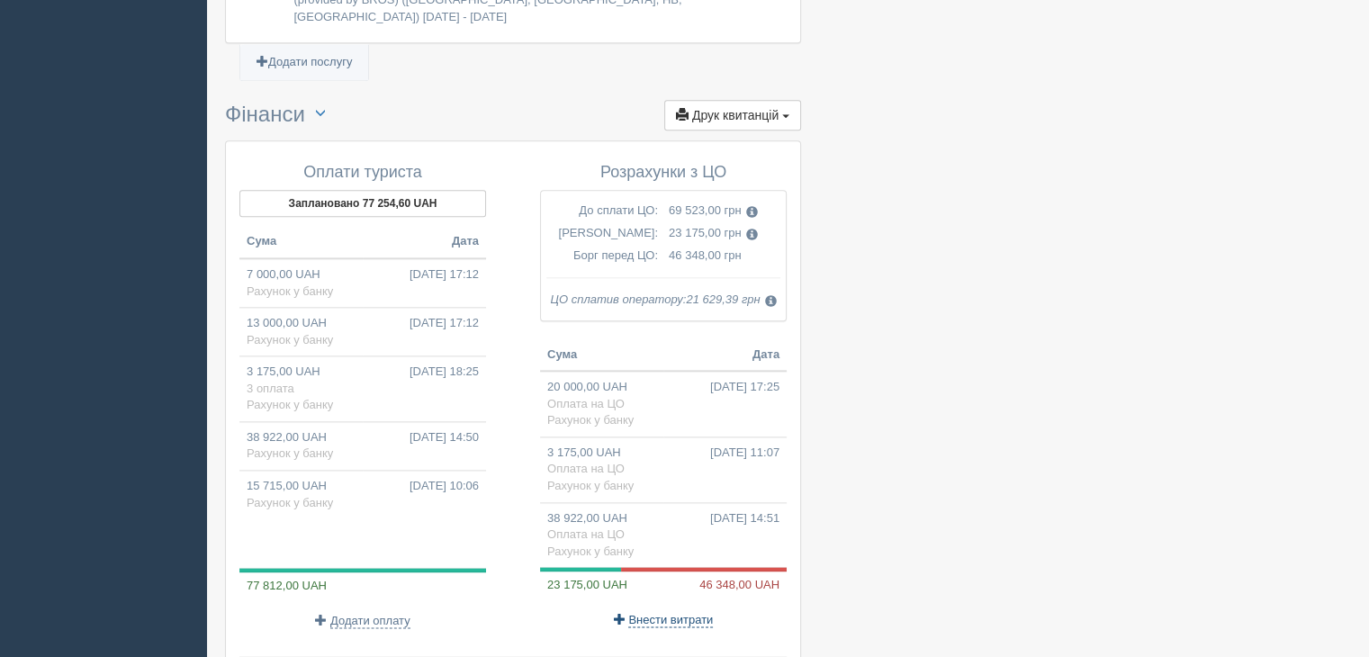
click at [668, 613] on span "Внести витрати" at bounding box center [670, 620] width 85 height 14
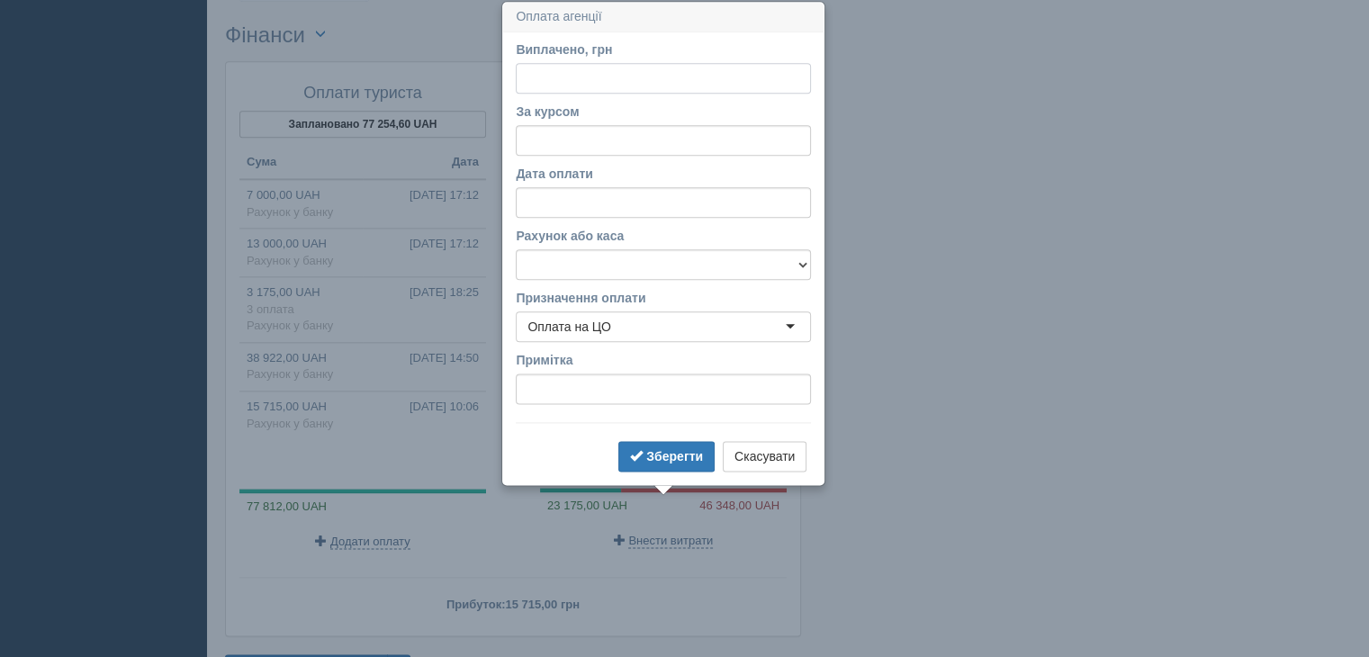
scroll to position [2219, 0]
click at [560, 138] on input "За курсом" at bounding box center [663, 140] width 295 height 31
type input "48.20"
click at [522, 70] on input "Виплачено, грн" at bounding box center [663, 78] width 295 height 31
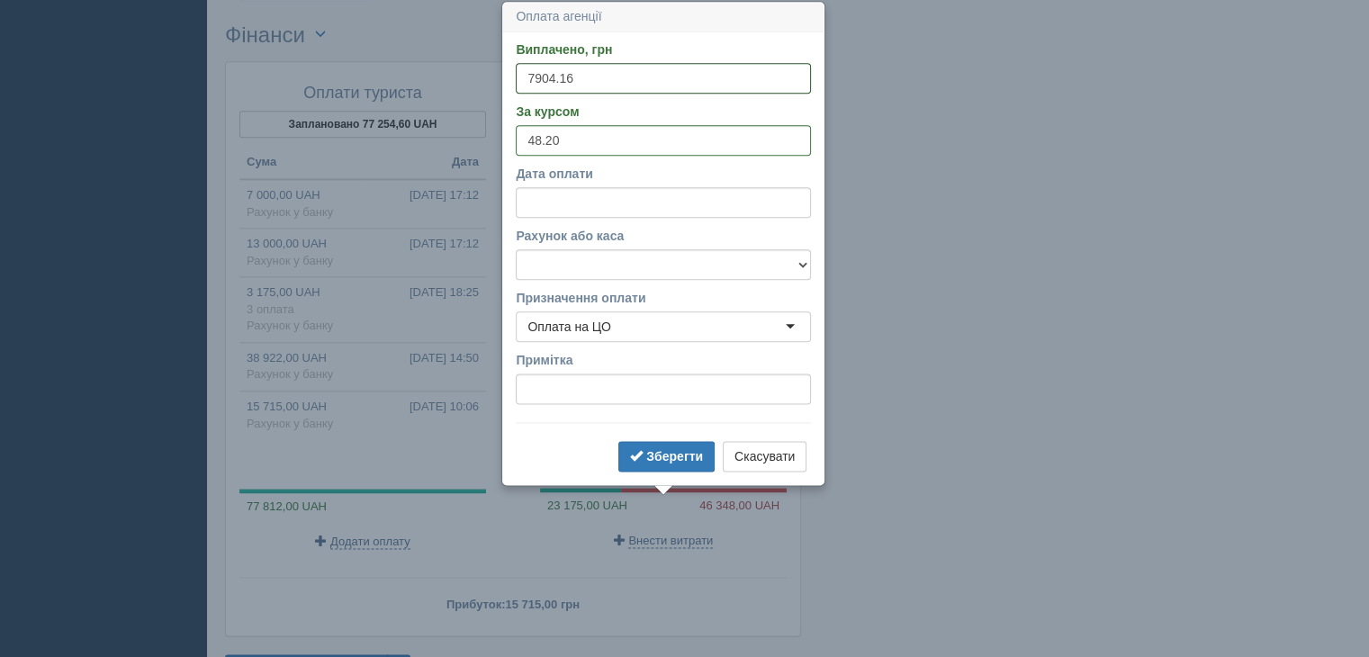
type input "7904.16"
click at [557, 267] on select "Готівка Картка Рахунок у банку" at bounding box center [663, 264] width 295 height 31
select select "1166"
click at [516, 249] on select "Готівка Картка Рахунок у банку" at bounding box center [663, 264] width 295 height 31
click at [544, 206] on input "Дата оплати" at bounding box center [663, 202] width 295 height 31
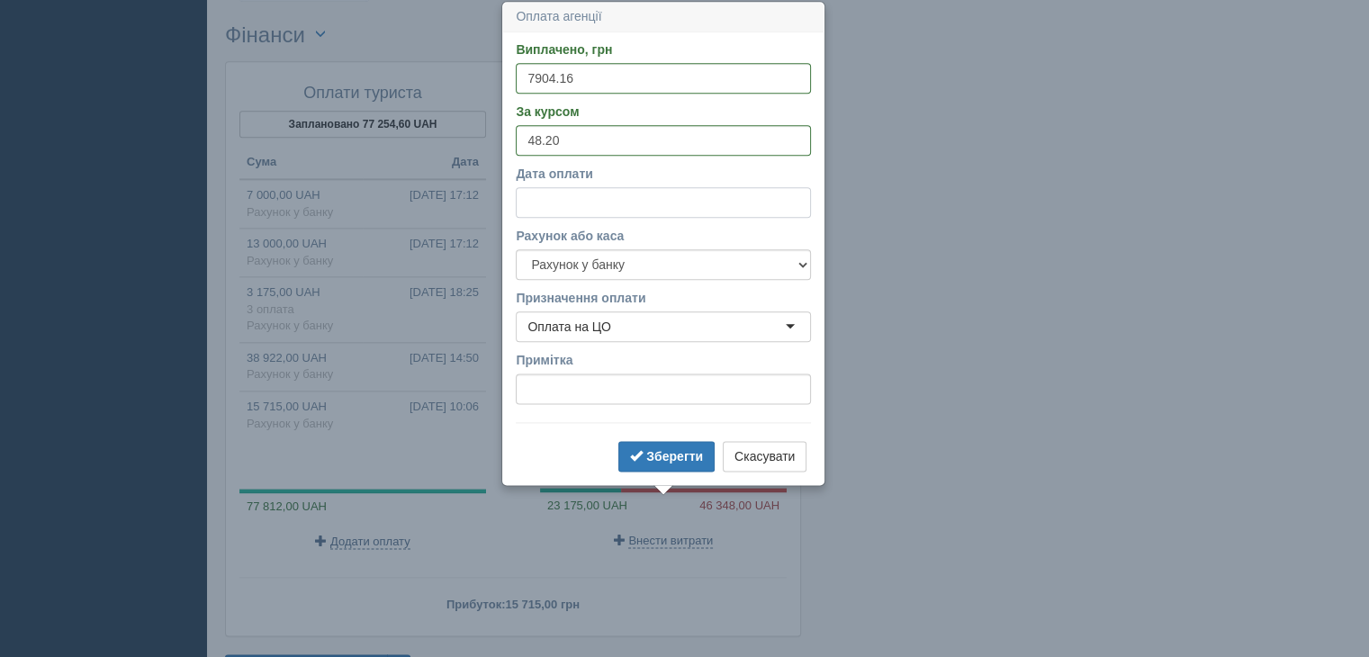
select select "11"
select select "48"
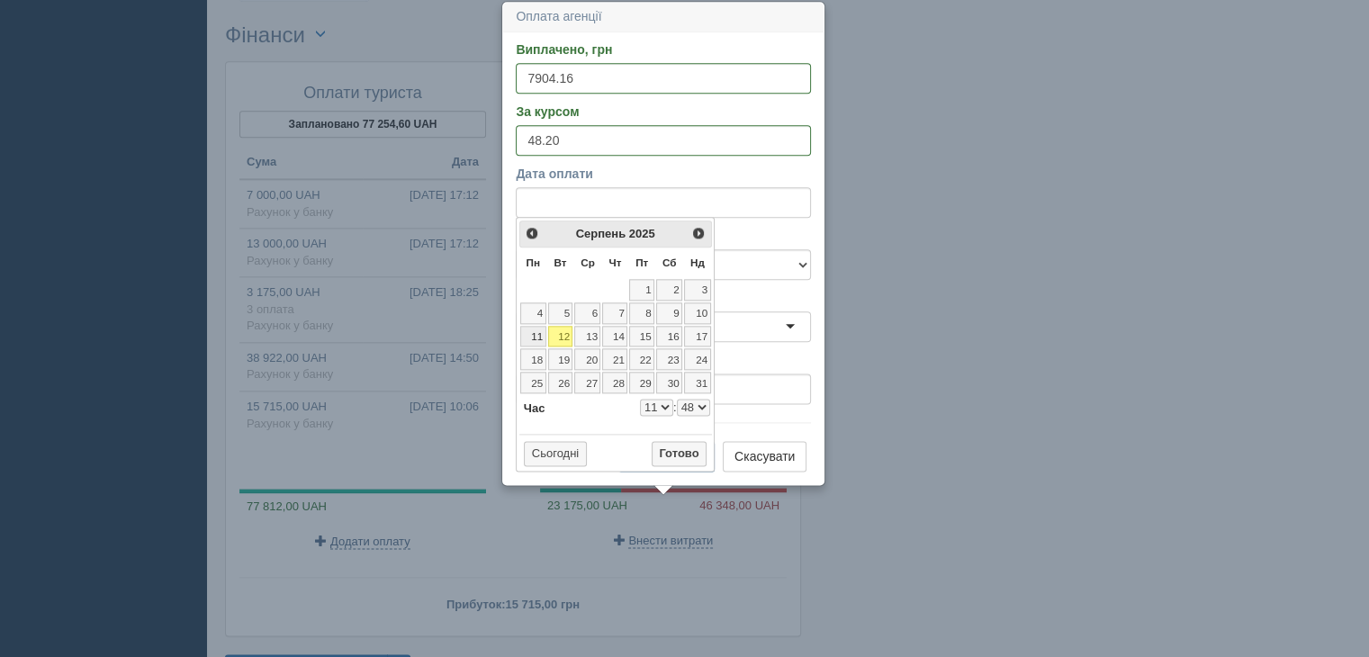
click at [538, 336] on link "11" at bounding box center [533, 337] width 26 height 22
select select "11"
select select "48"
click at [677, 447] on button "Готово" at bounding box center [680, 453] width 56 height 25
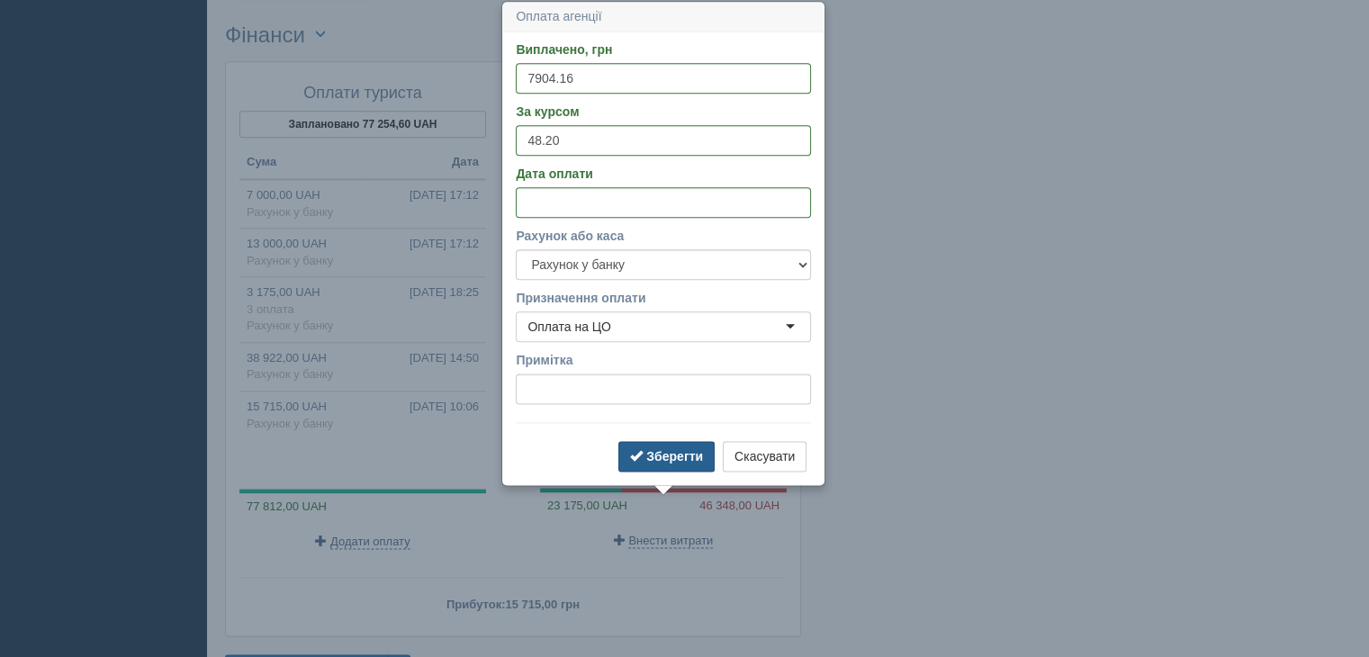
click at [662, 459] on b "Зберегти" at bounding box center [674, 456] width 57 height 14
